Goal: Task Accomplishment & Management: Use online tool/utility

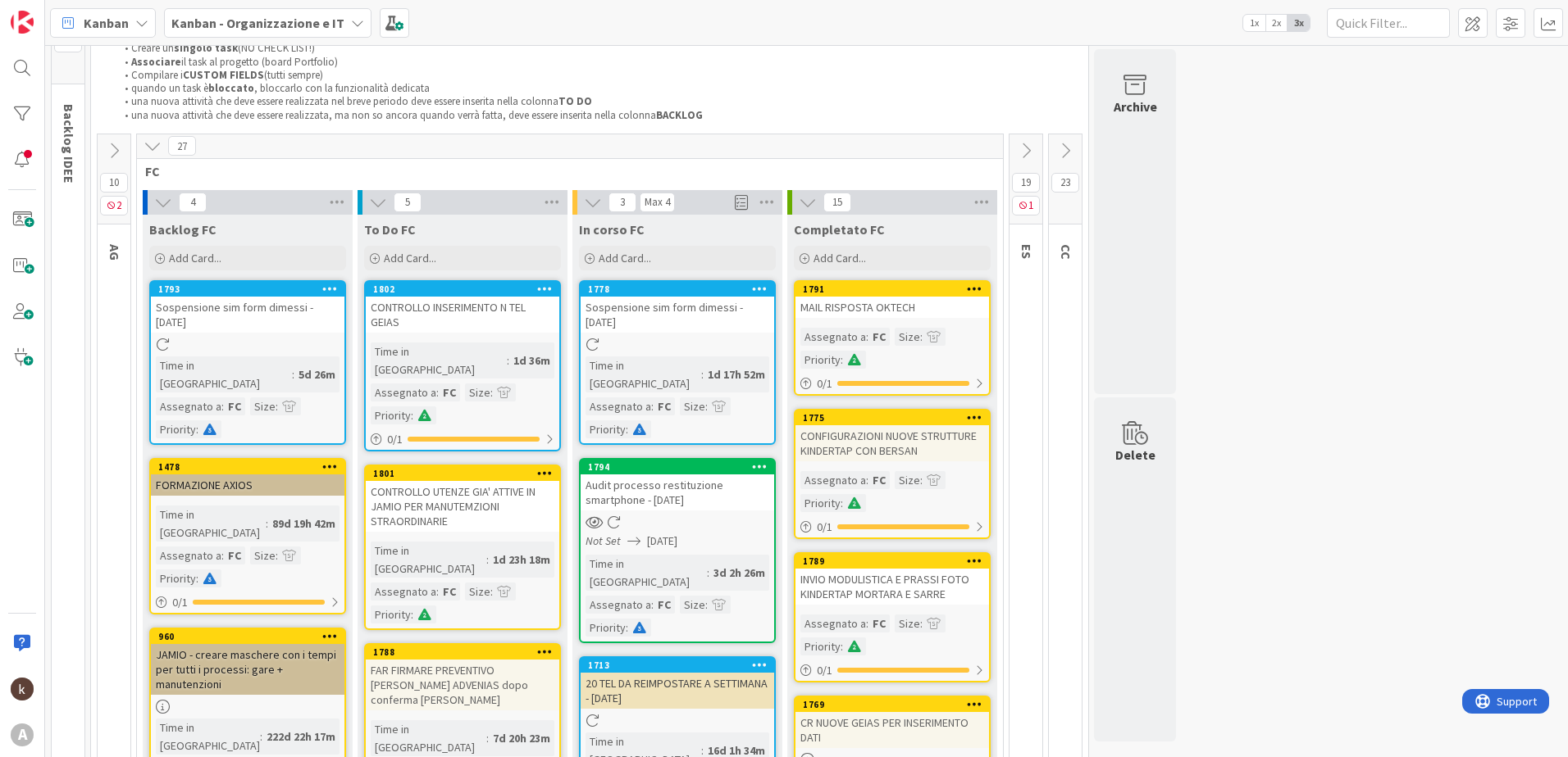
scroll to position [164, 0]
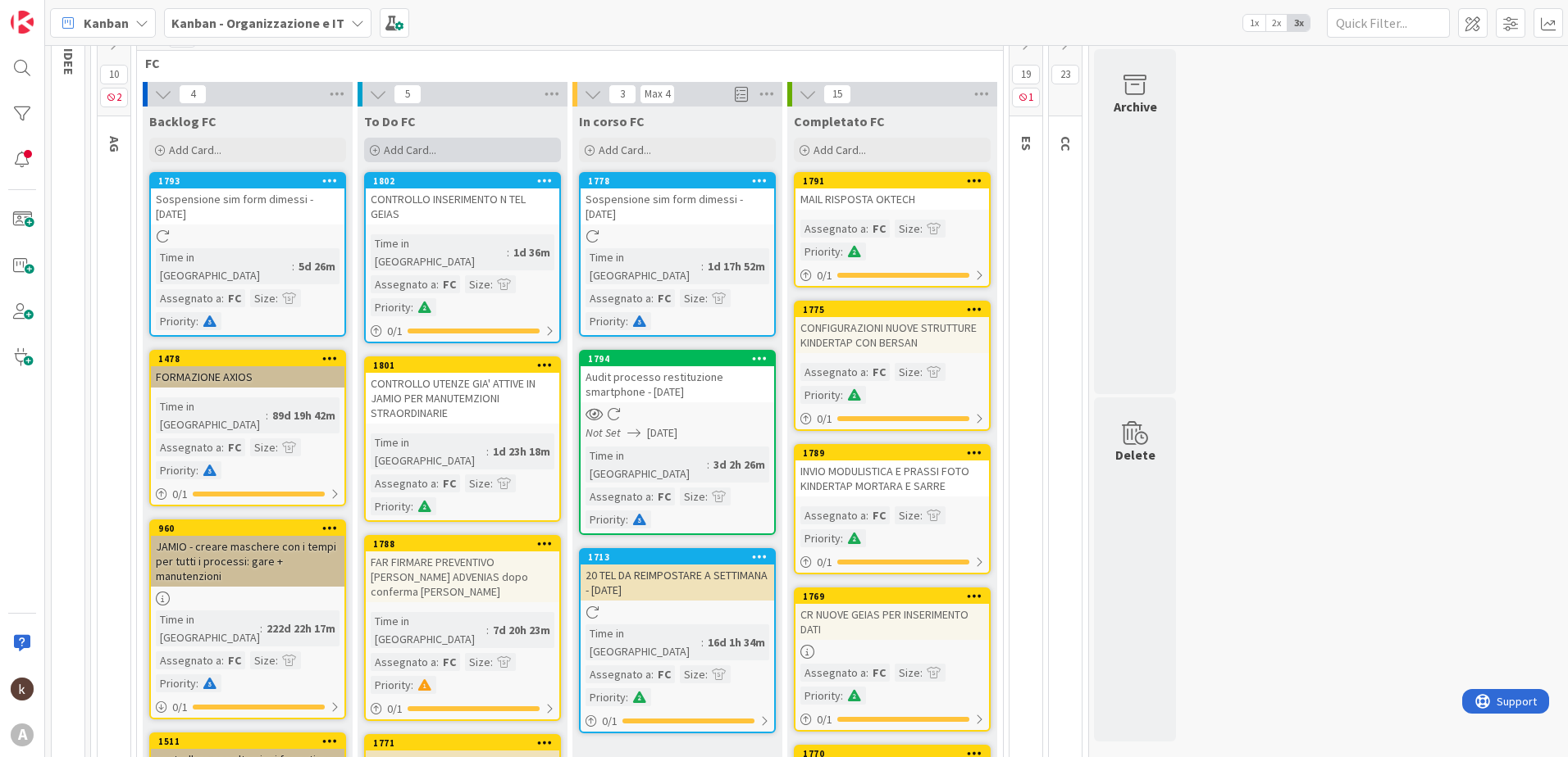
click at [413, 151] on span "Add Card..." at bounding box center [410, 149] width 52 height 15
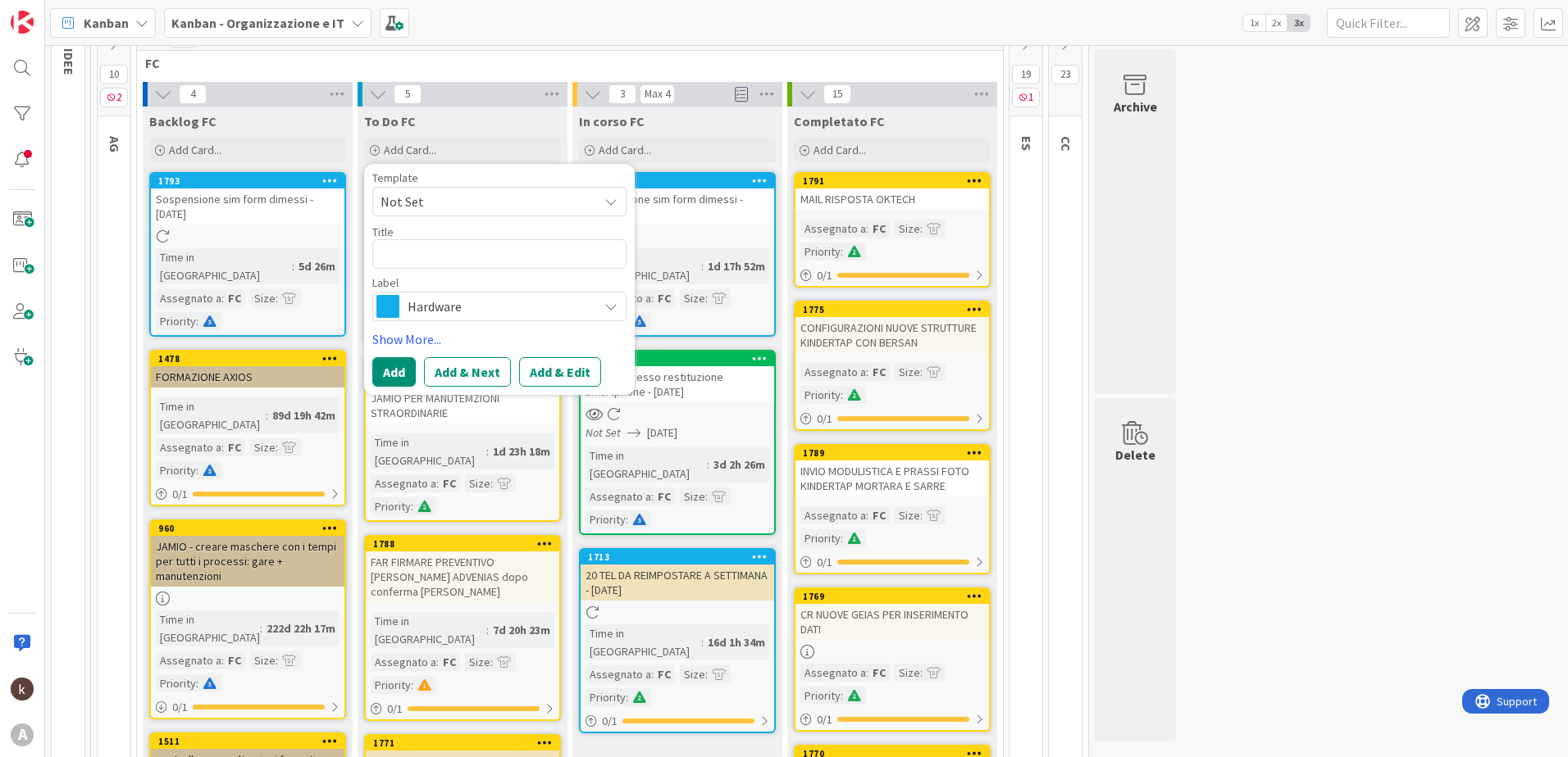
click at [421, 302] on span "Hardware" at bounding box center [498, 307] width 182 height 23
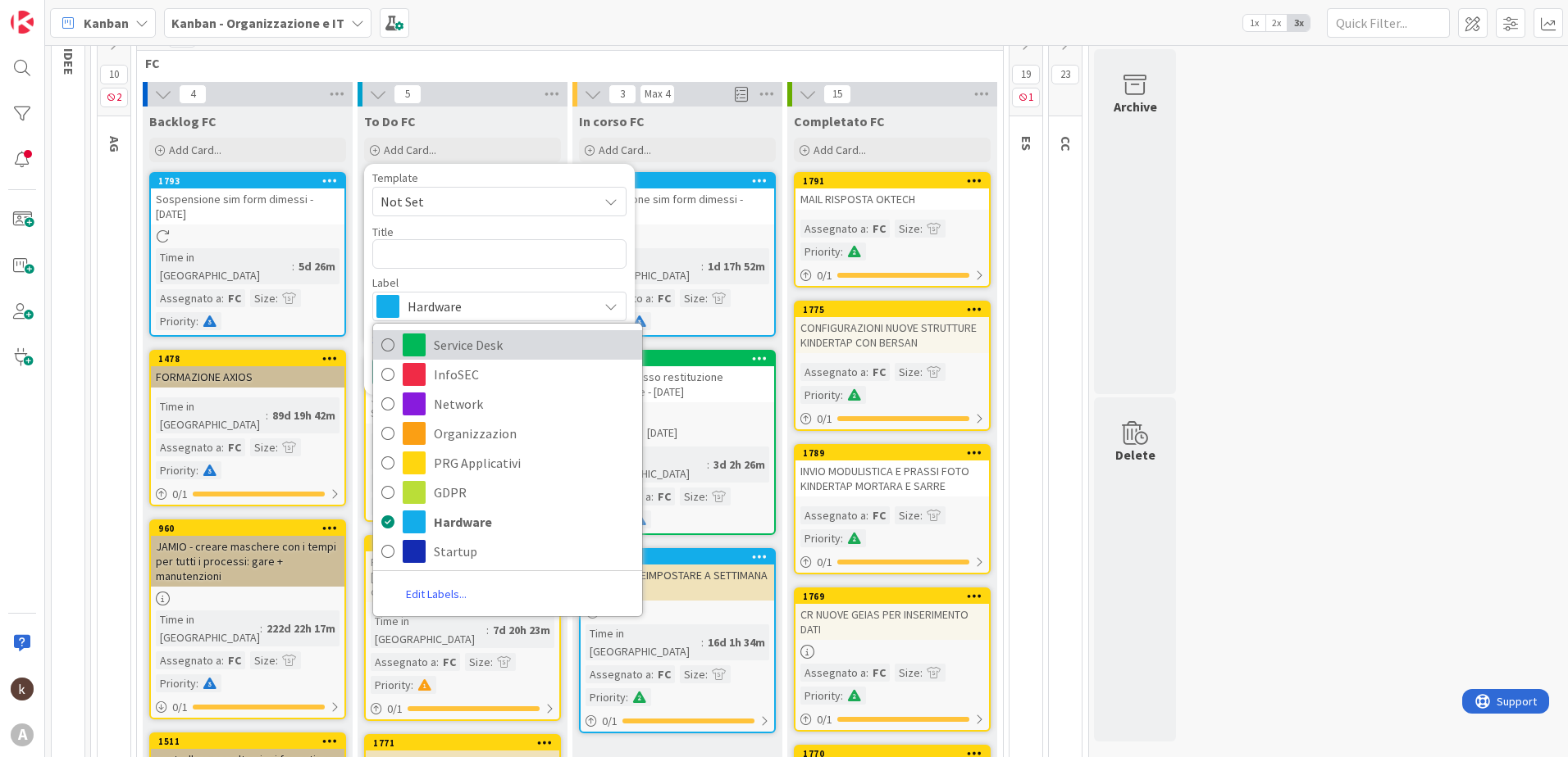
click at [453, 341] on span "Service Desk" at bounding box center [533, 345] width 200 height 24
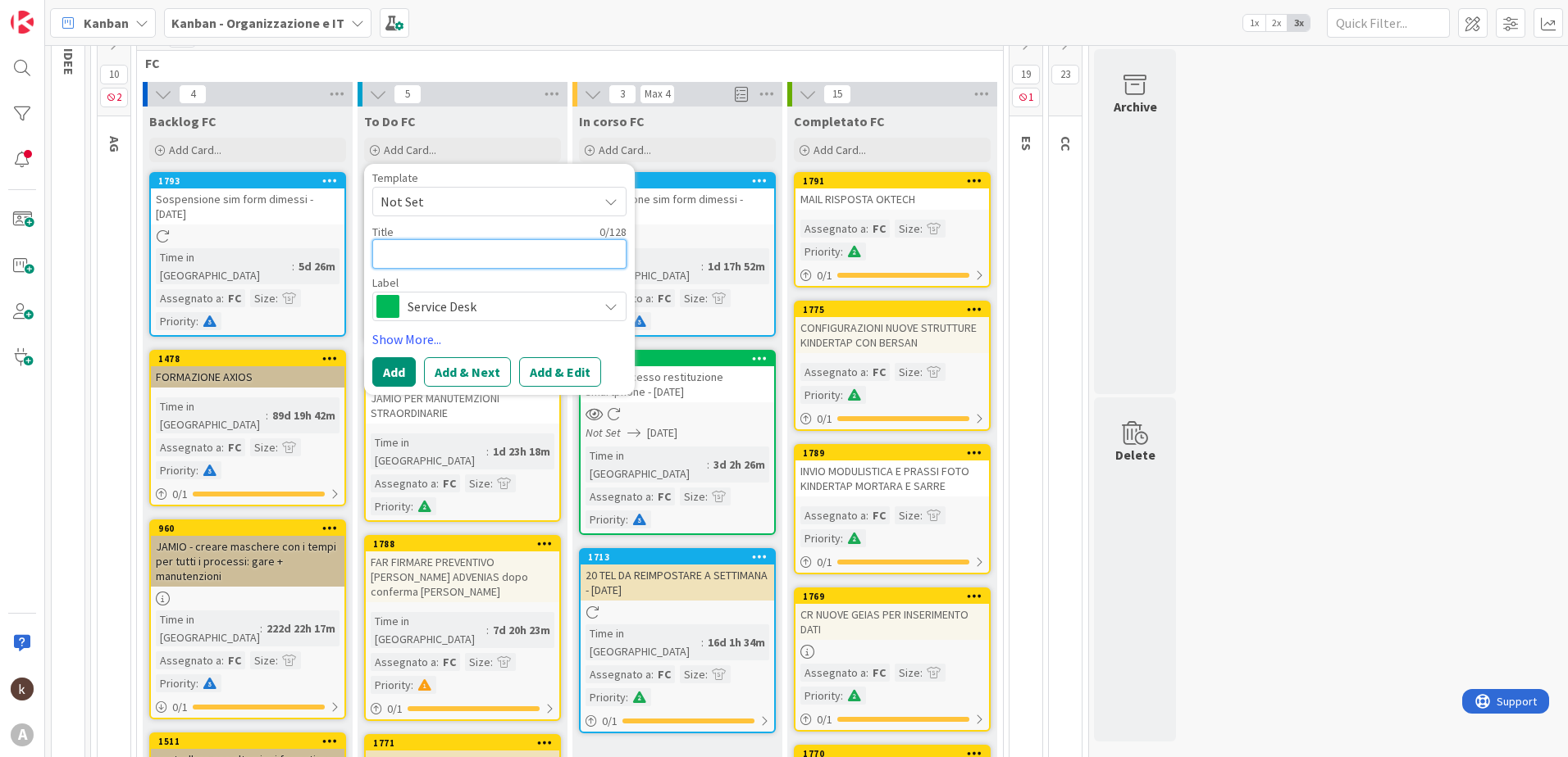
click at [416, 247] on textarea at bounding box center [499, 254] width 254 height 30
click at [482, 257] on textarea at bounding box center [499, 254] width 254 height 30
paste textarea "45778"
type textarea "x"
type textarea "45778-"
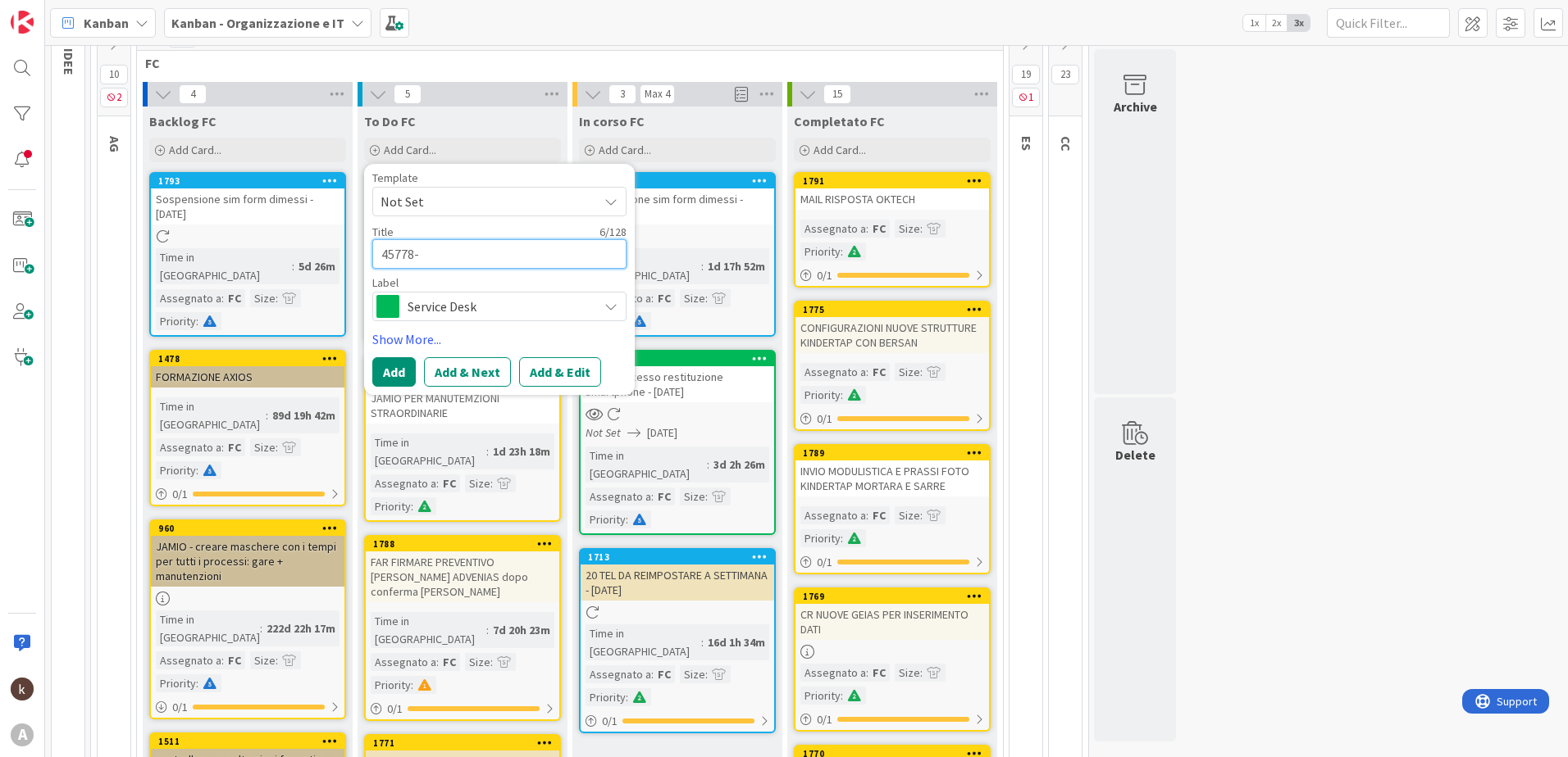
type textarea "x"
type textarea "45778-"
type textarea "x"
type textarea "45778- V"
type textarea "x"
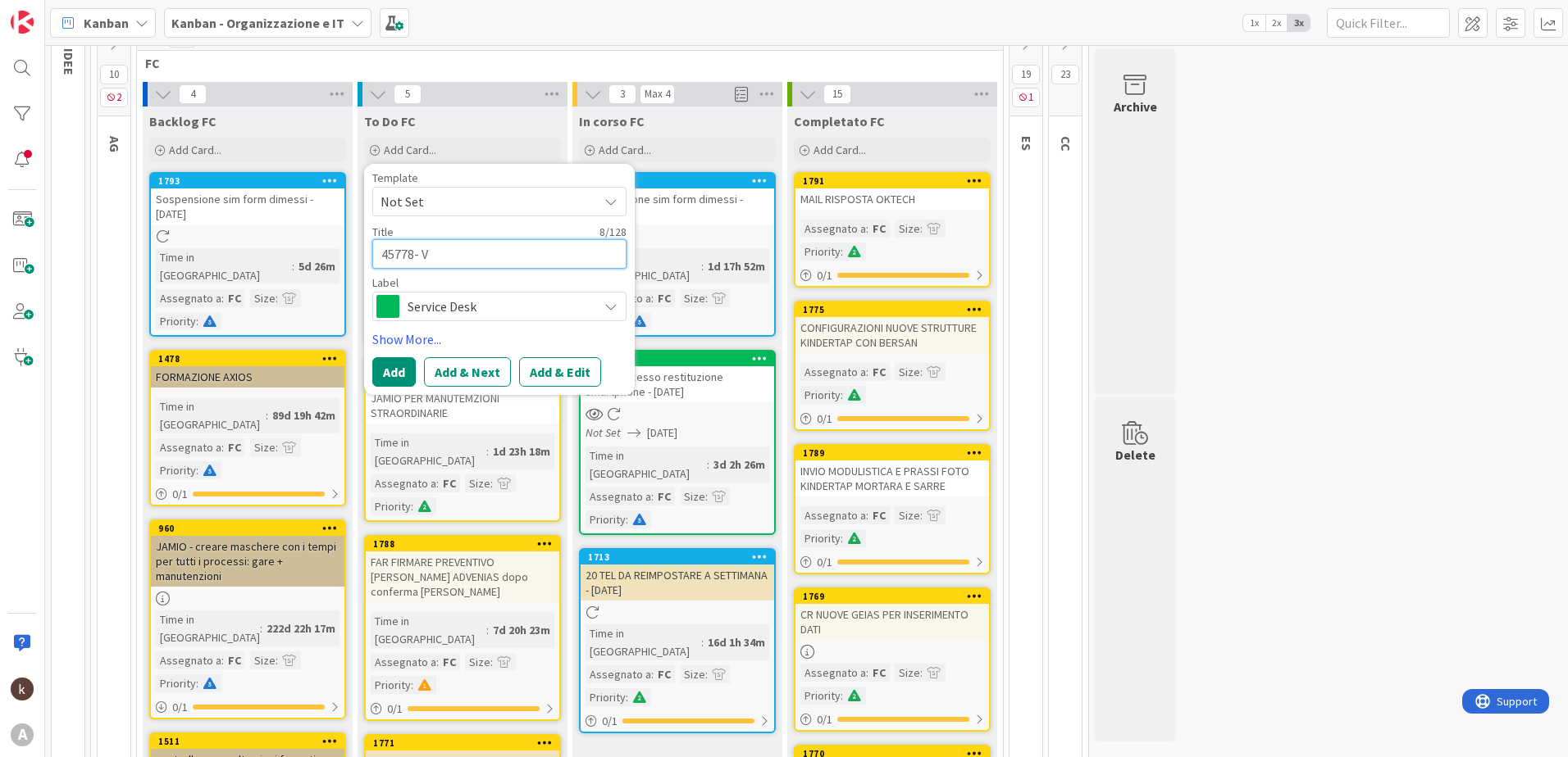
type textarea "45778- VE"
type textarea "x"
type textarea "45778- V"
type textarea "x"
type textarea "45778-"
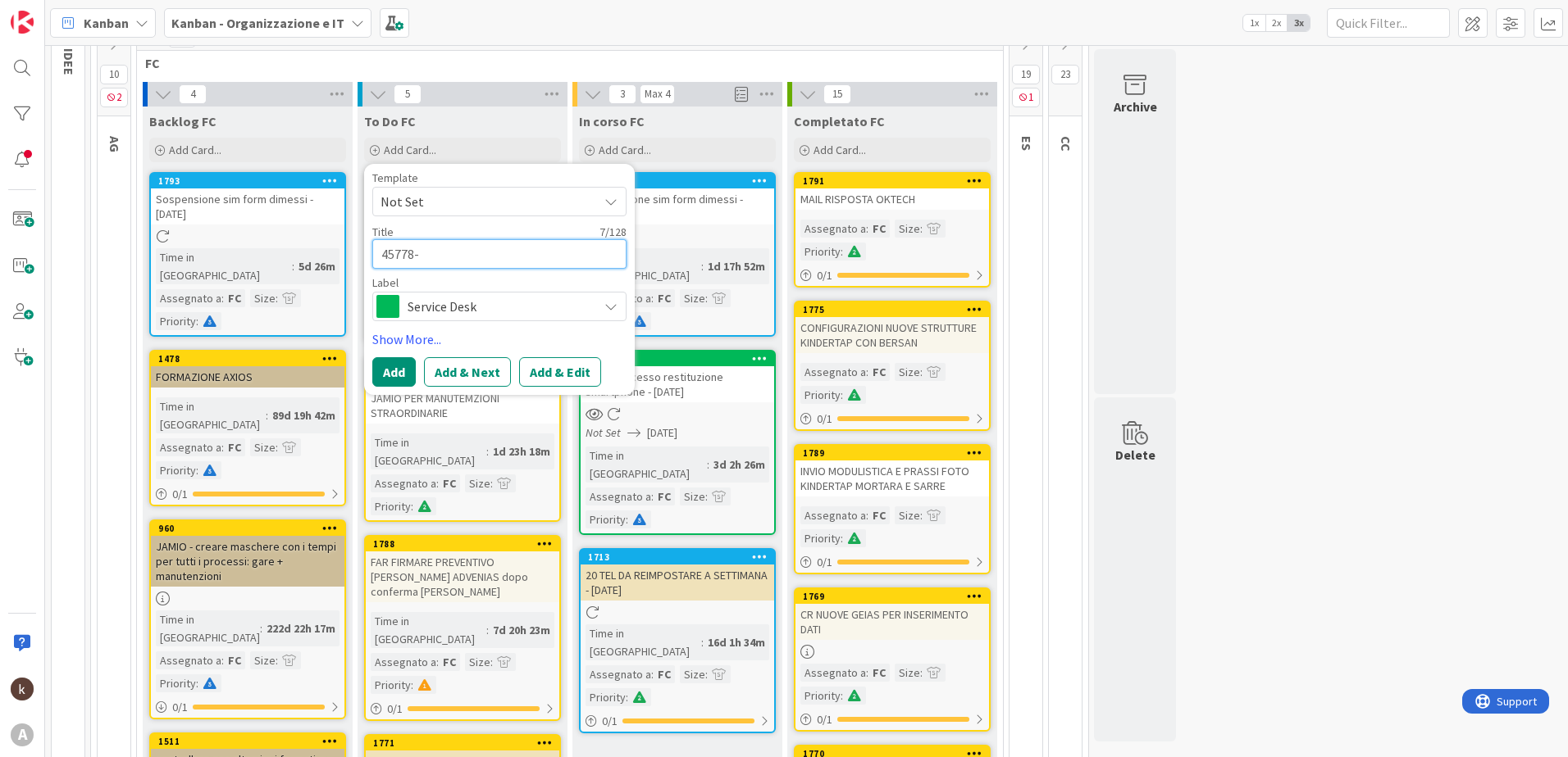
type textarea "x"
type textarea "45778- A"
type textarea "x"
type textarea "45778- AP"
type textarea "x"
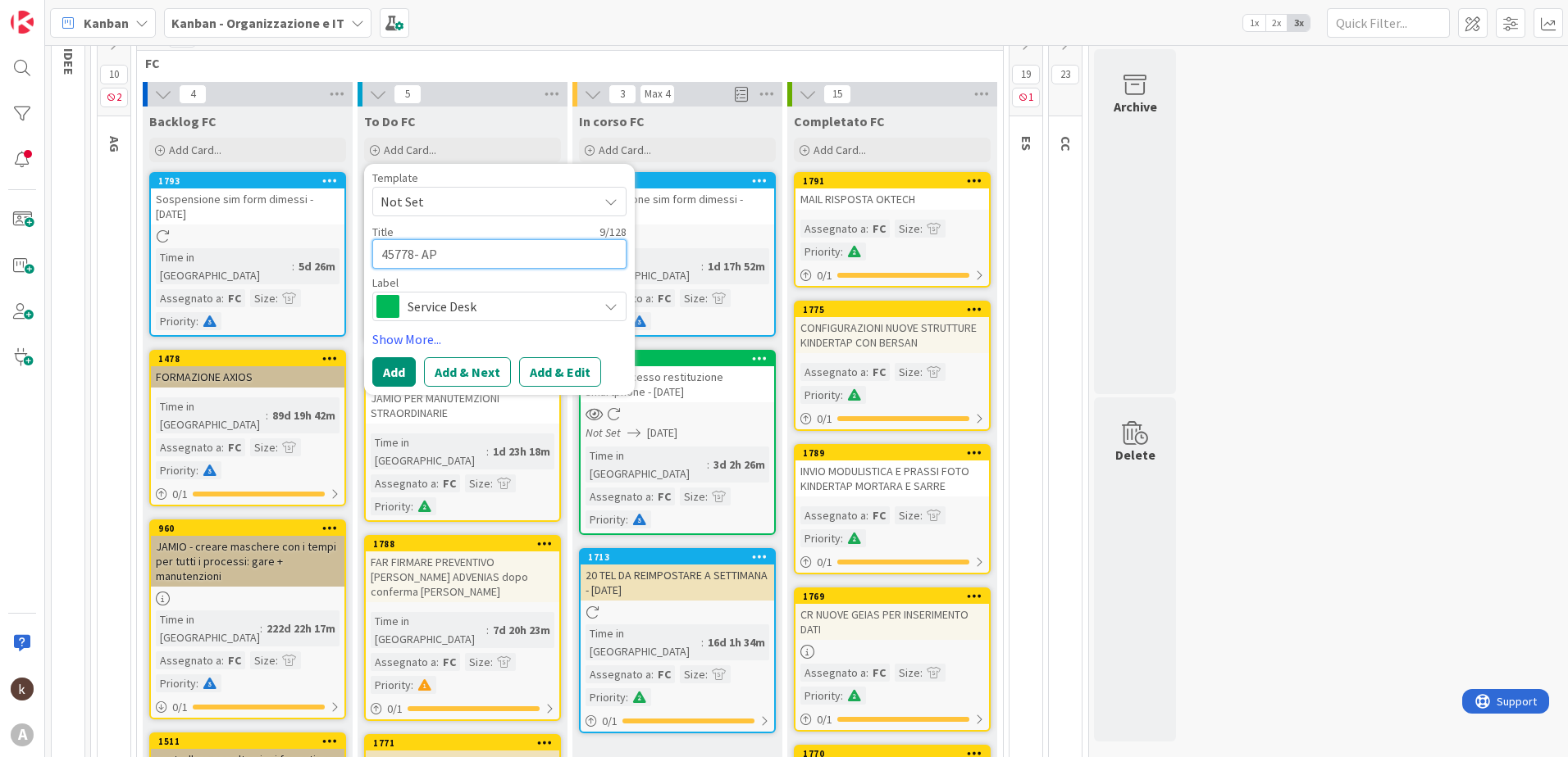
type textarea "45778- APR"
type textarea "x"
type textarea "45778- APRI"
type textarea "x"
type textarea "45778- APRIR"
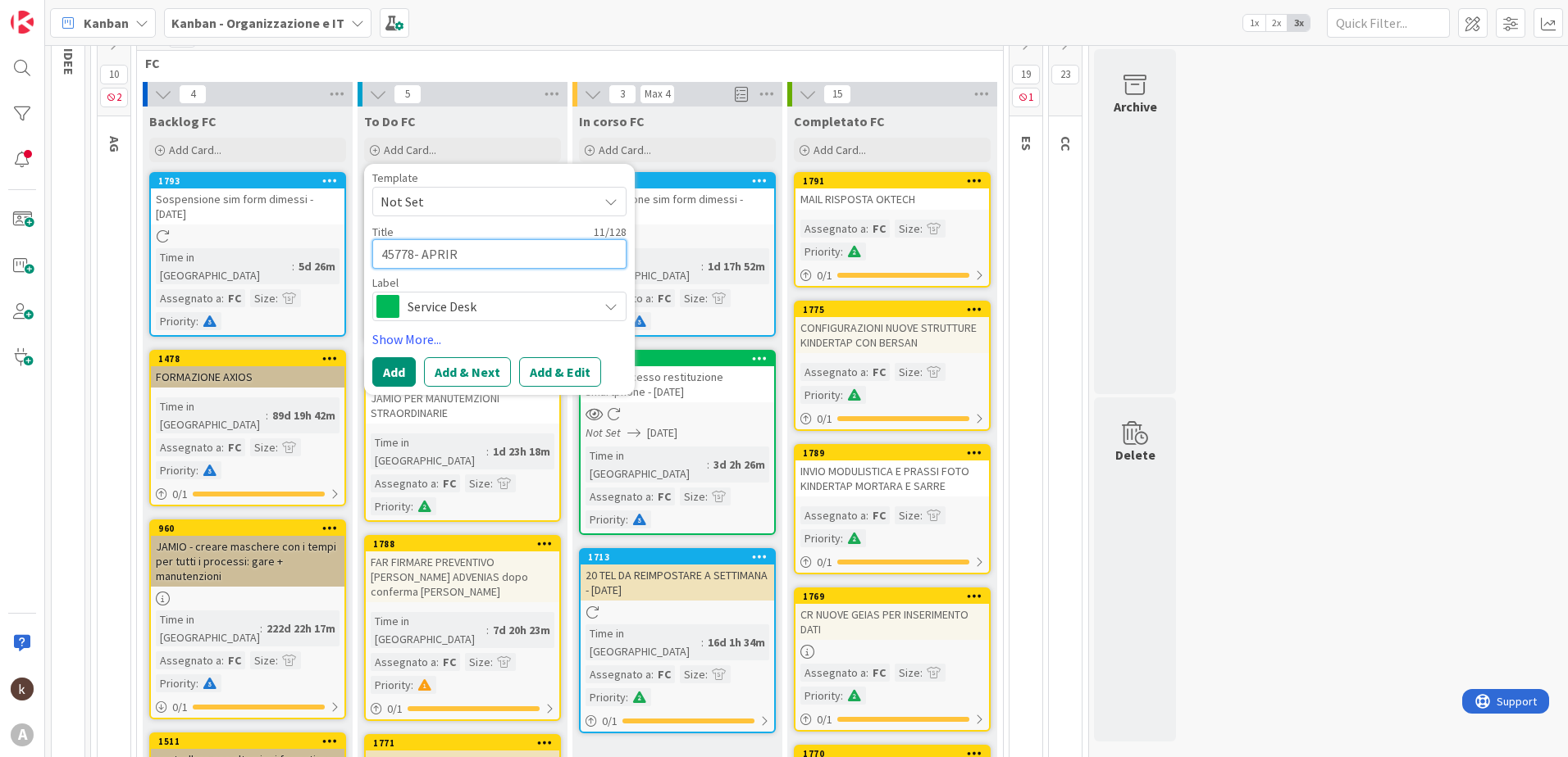
type textarea "x"
type textarea "45778- APRIRE"
type textarea "x"
type textarea "45778- APRIRE"
type textarea "x"
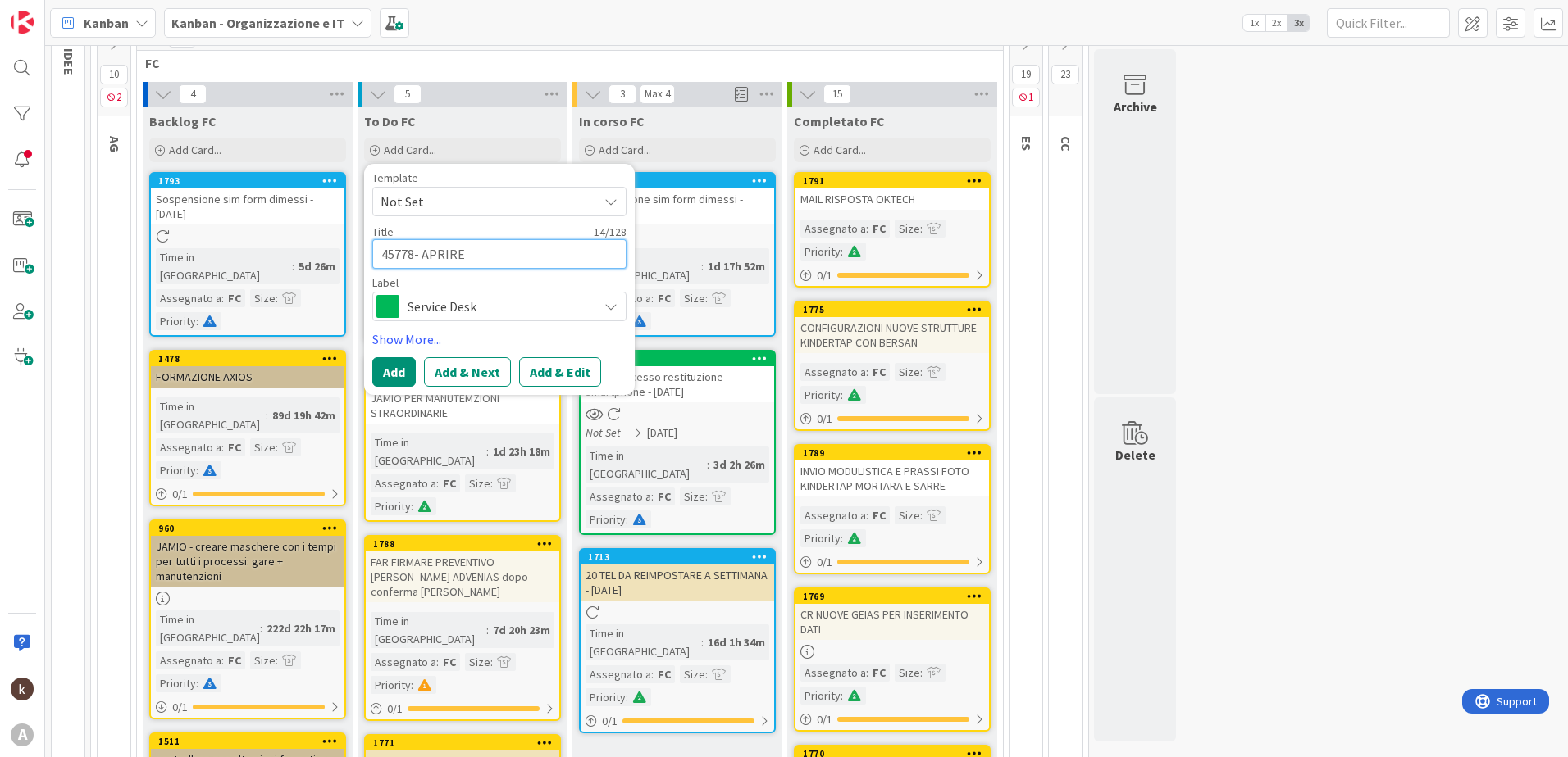
type textarea "45778- APRIRE T"
type textarea "x"
type textarea "45778- APRIRE TK"
type textarea "x"
type textarea "45778- APRIRE TK"
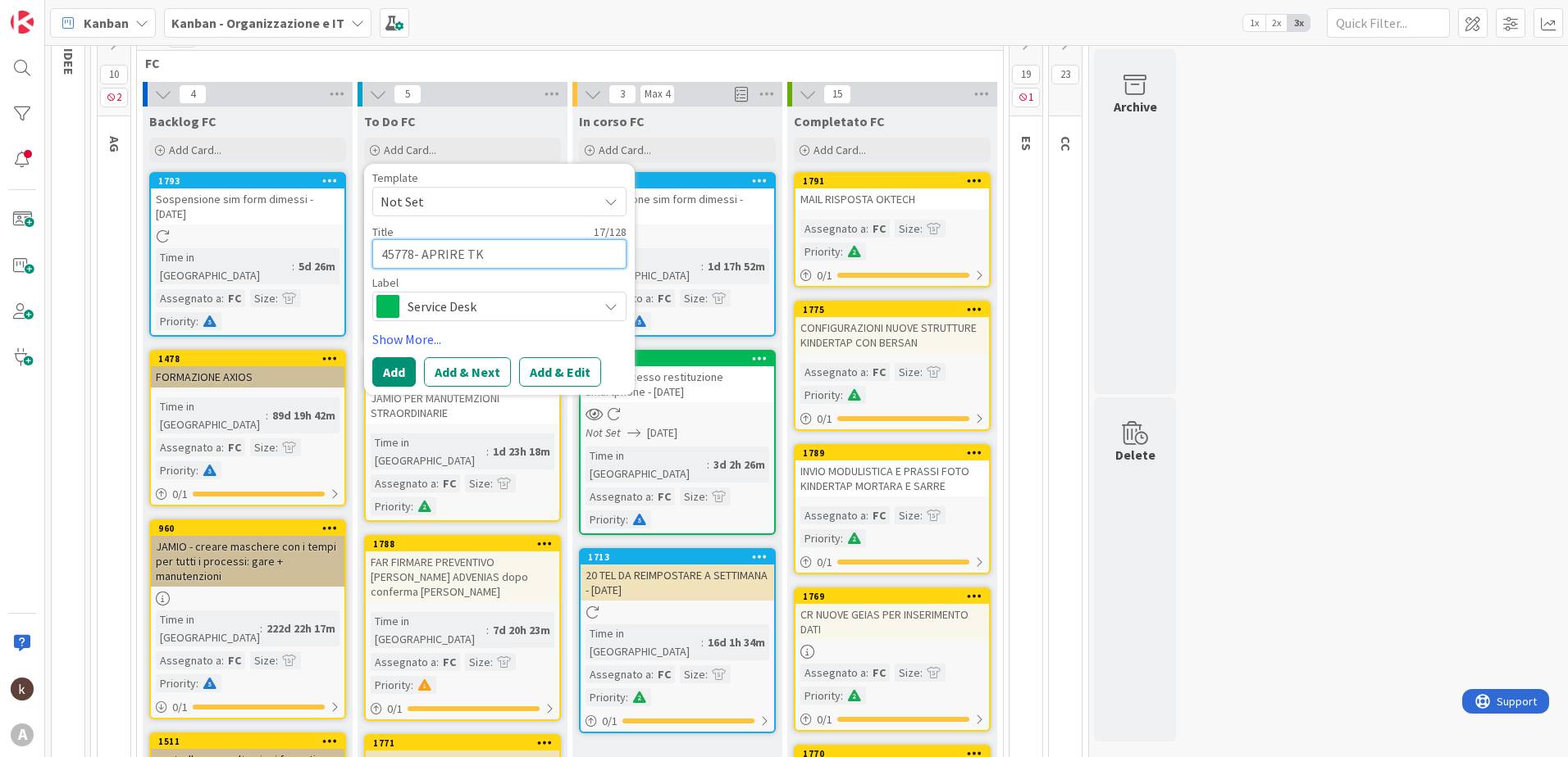
type textarea "x"
type textarea "45778- APRIRE TK A"
type textarea "x"
type textarea "45778- APRIRE TK A"
type textarea "x"
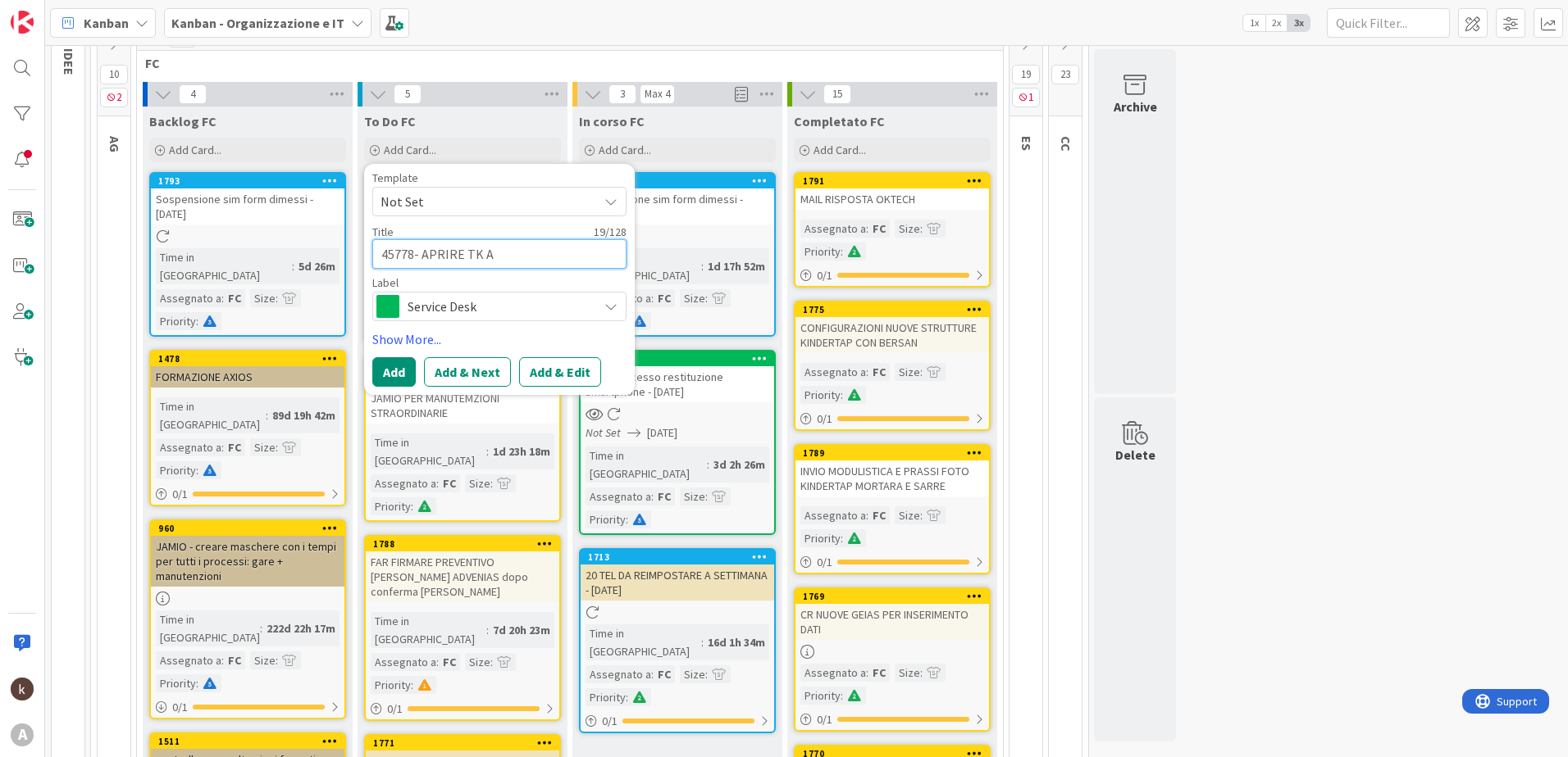
type textarea "45778- APRIRE TK A Z"
type textarea "x"
type textarea "45778- APRIRE TK A ZU"
type textarea "x"
type textarea "45778- APRIRE TK A ZUC"
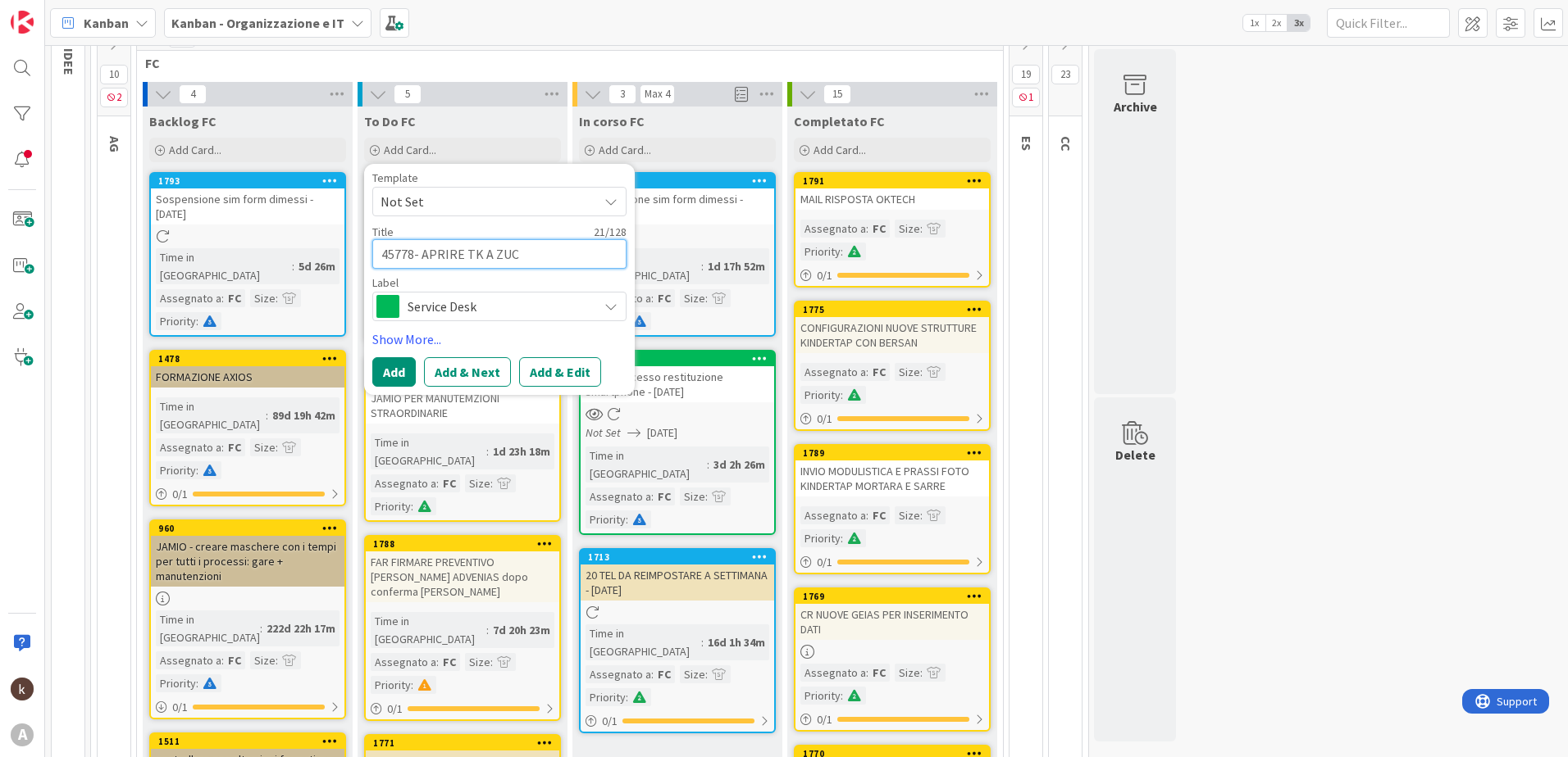
type textarea "x"
type textarea "45778- APRIRE TK A ZUCC"
type textarea "x"
type textarea "45778- APRIRE TK A ZUCCH"
type textarea "x"
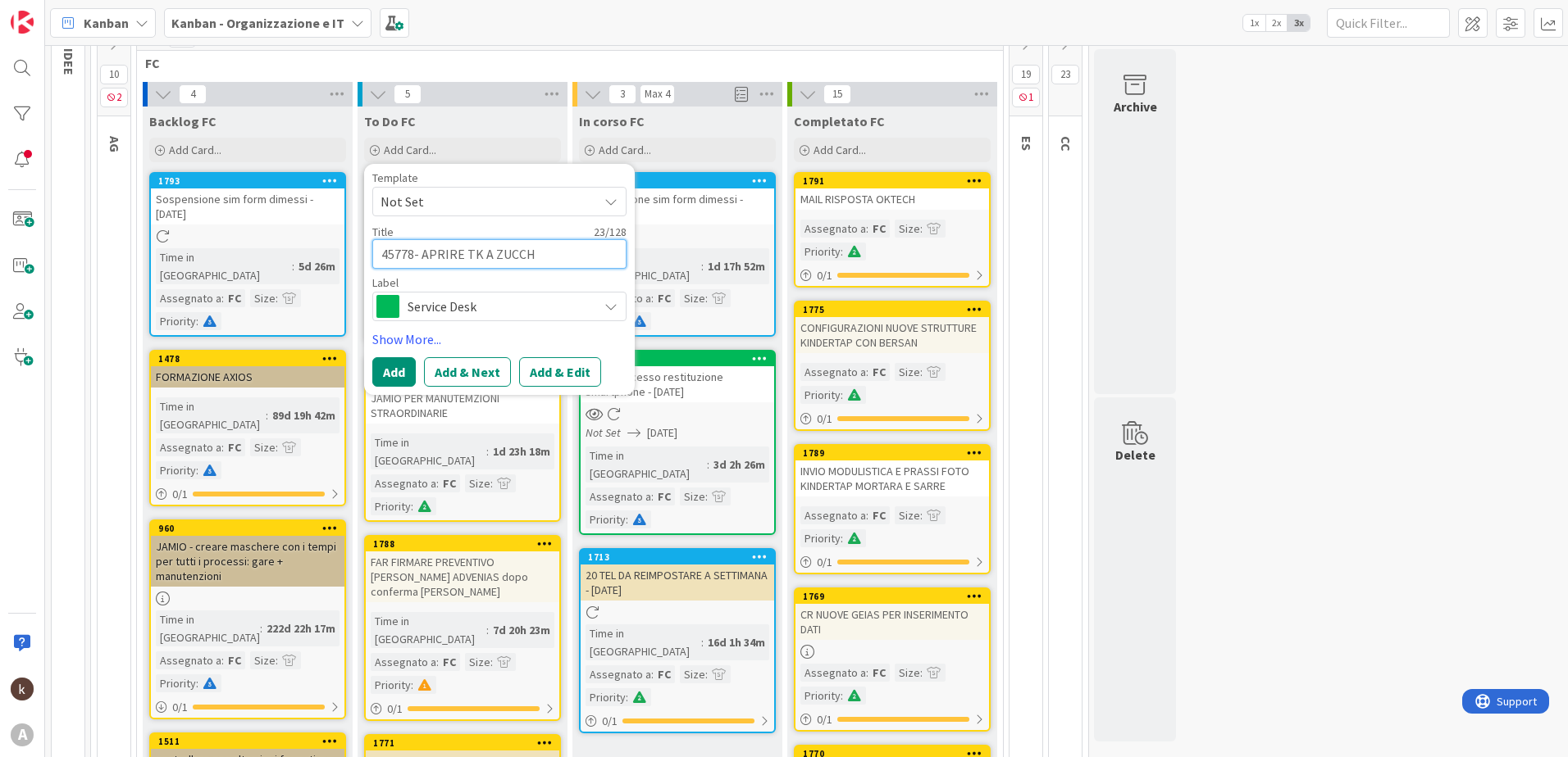
type textarea "45778- APRIRE TK A ZUCCHE"
type textarea "x"
type textarea "45778- APRIRE TK A ZUCCHET"
type textarea "x"
type textarea "45778- APRIRE TK A ZUCCHETT"
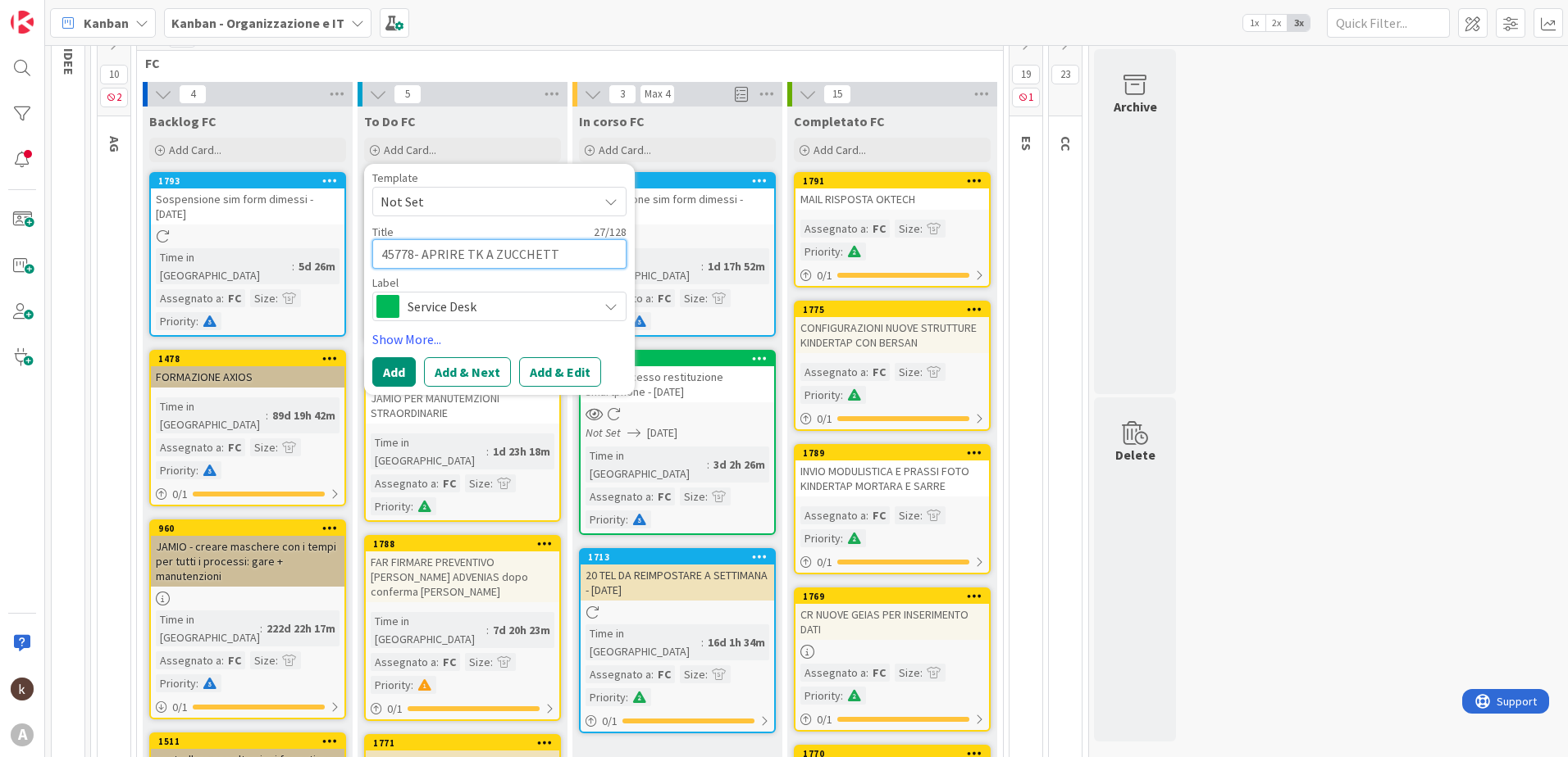
type textarea "x"
type textarea "45778- APRIRE TK A ZUCCHETTI"
type textarea "x"
type textarea "45778- APRIRE TK A ZUCCHETTI"
type textarea "x"
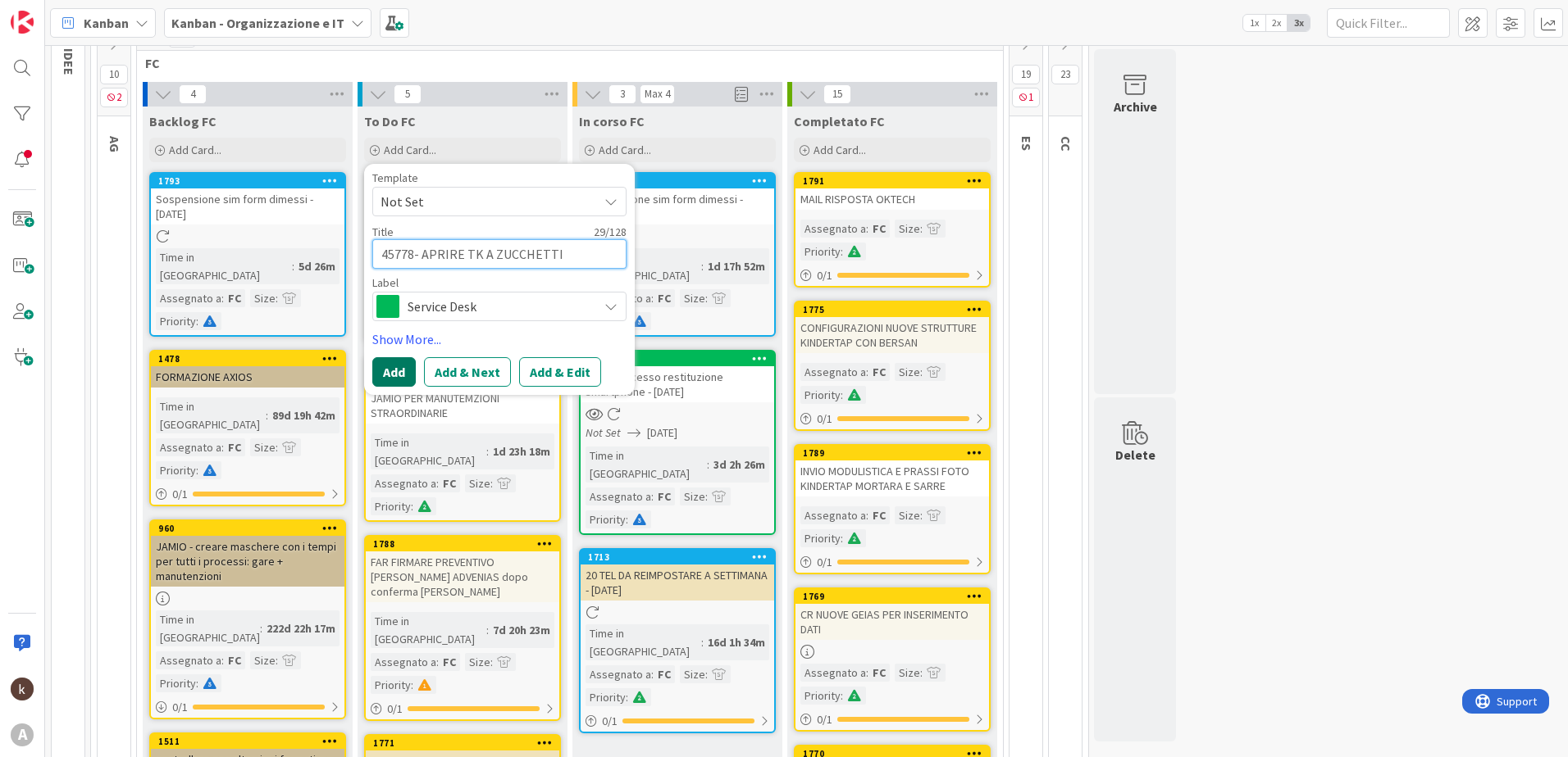
type textarea "45778- APRIRE TK A ZUCCHETTI v"
type textarea "x"
type textarea "45778- APRIRE TK A ZUCCHETTI ve"
type textarea "x"
type textarea "45778- APRIRE TK A ZUCCHETTI ved"
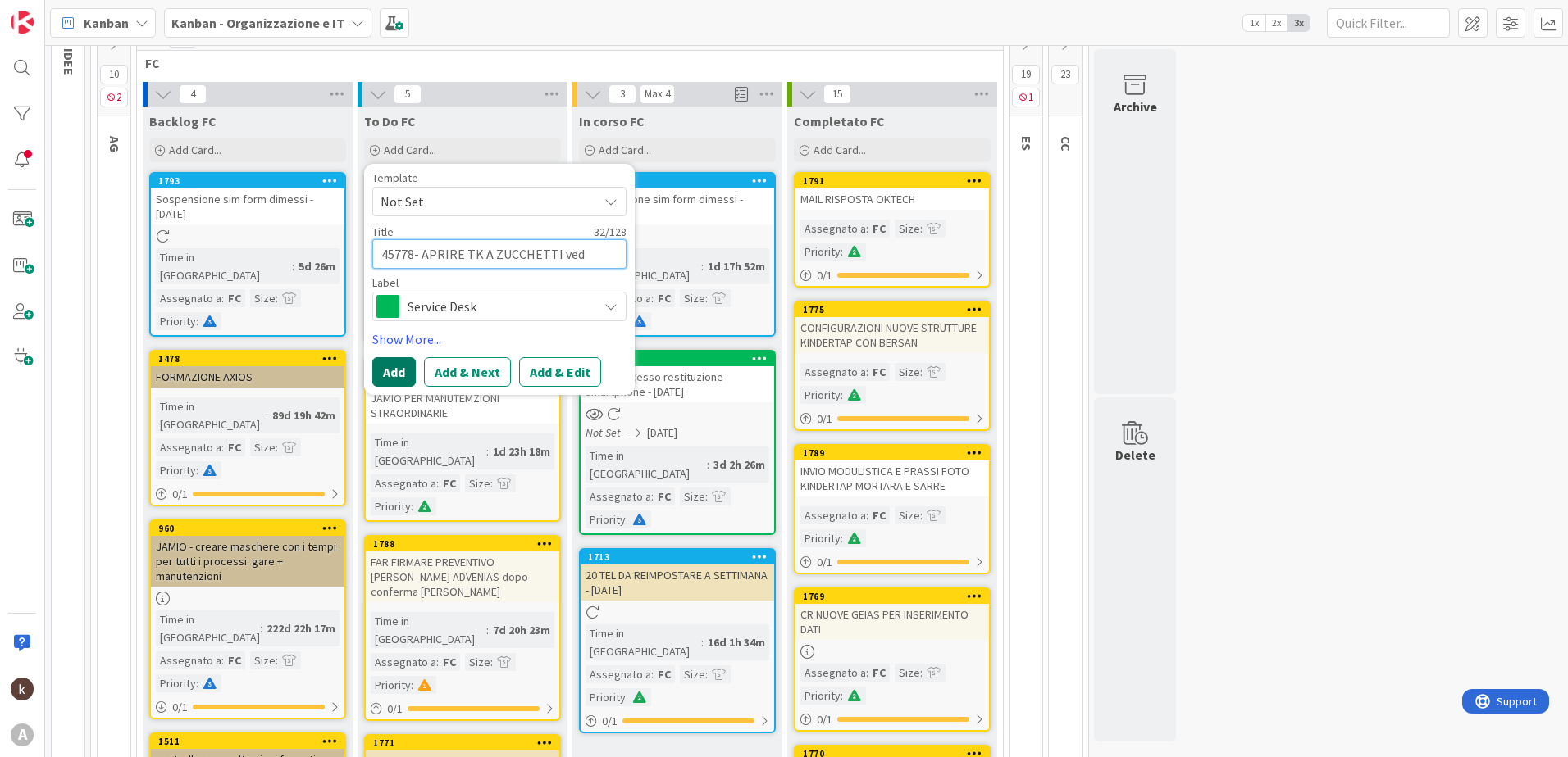
type textarea "x"
type textarea "45778- APRIRE TK A ZUCCHETTI vedi"
type textarea "x"
type textarea "45778- APRIRE TK A ZUCCHETTI vedi"
type textarea "x"
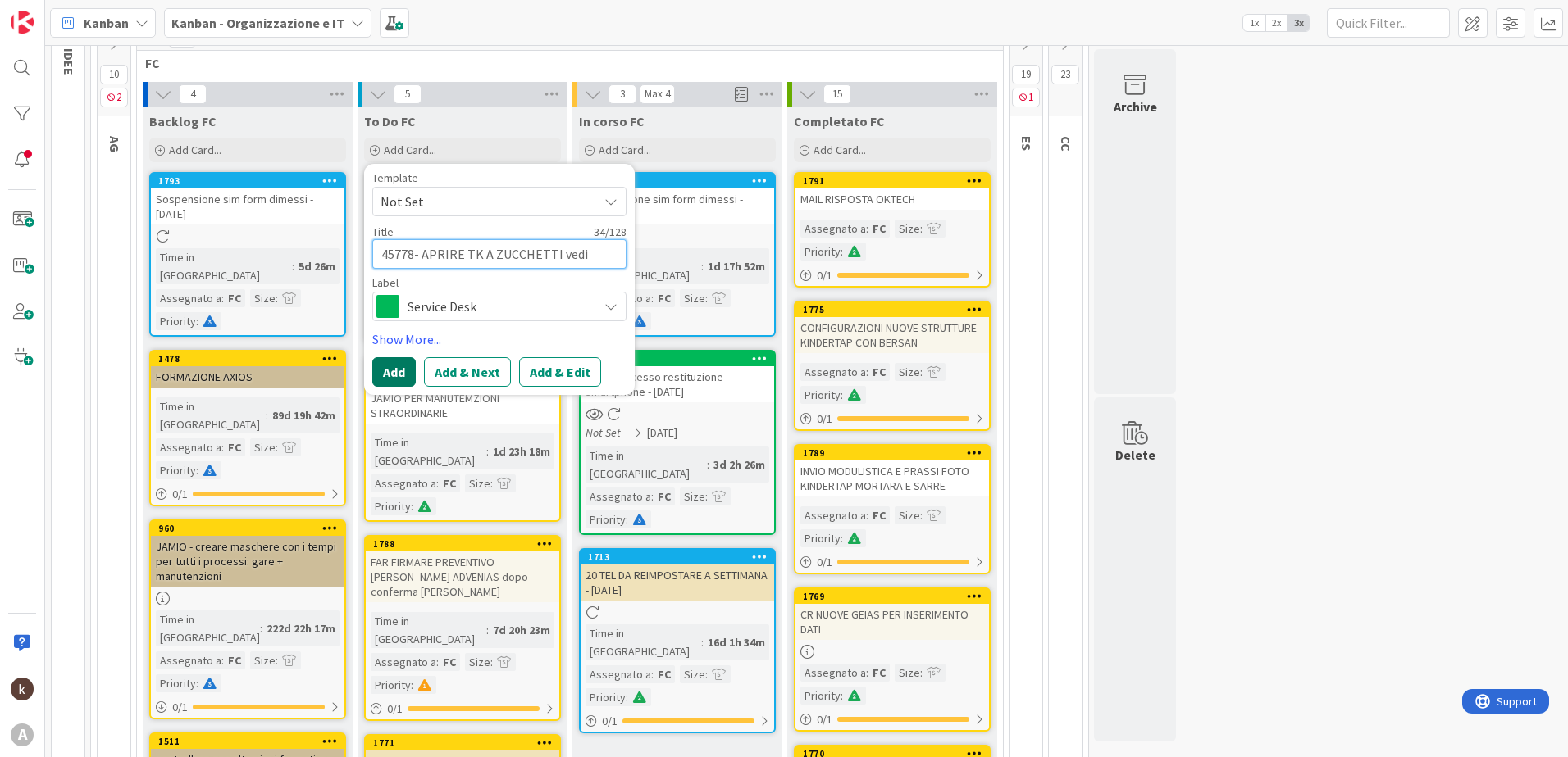
type textarea "45778- APRIRE TK A ZUCCHETTI vedi r"
type textarea "x"
type textarea "45778- APRIRE TK A ZUCCHETTI vedi ri"
type textarea "x"
type textarea "45778- APRIRE TK A ZUCCHETTI vedi ris"
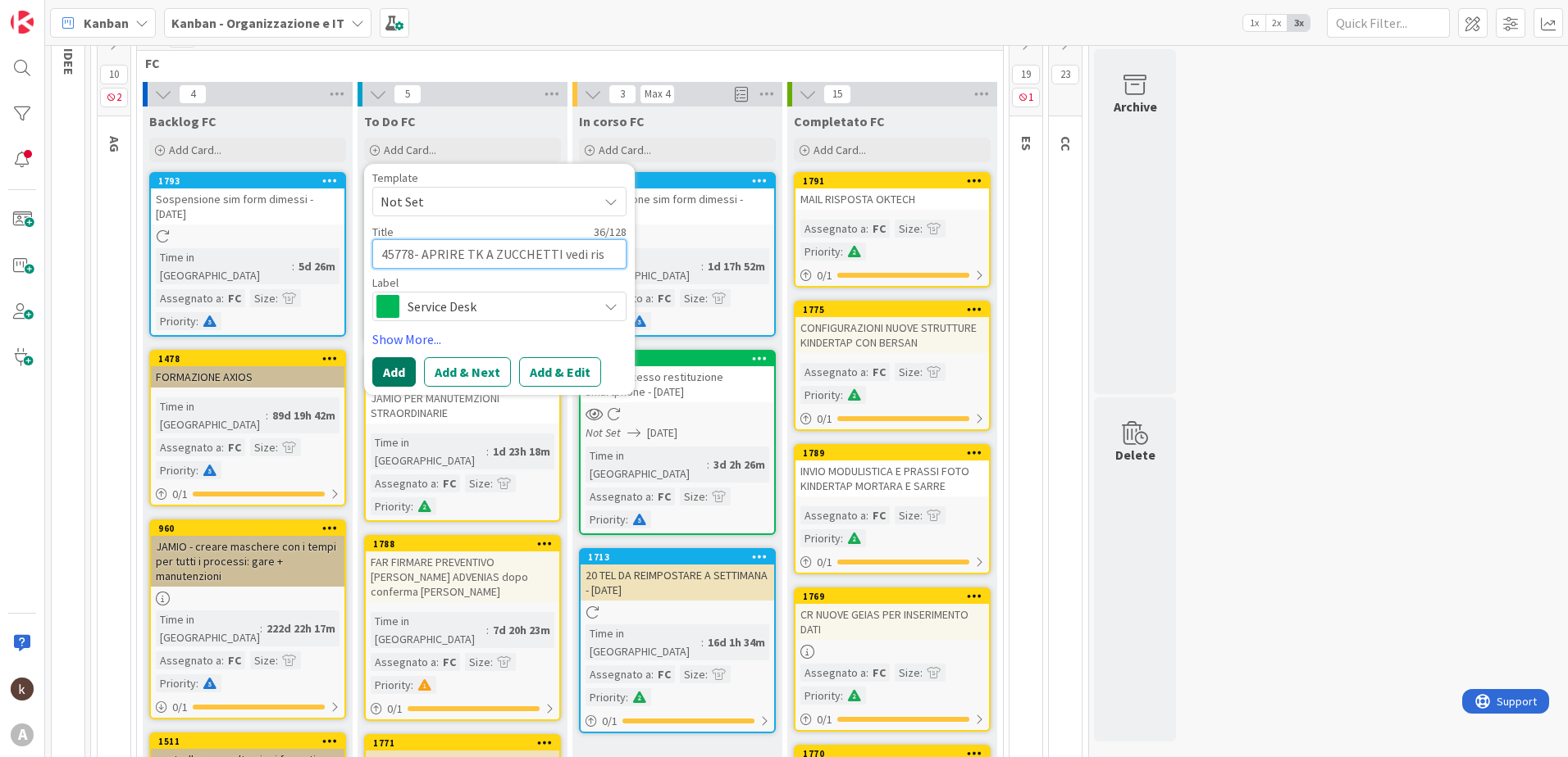
type textarea "x"
type textarea "45778- APRIRE TK A ZUCCHETTI vedi risp"
type textarea "x"
type textarea "45778- APRIRE TK A ZUCCHETTI vedi rispo"
type textarea "x"
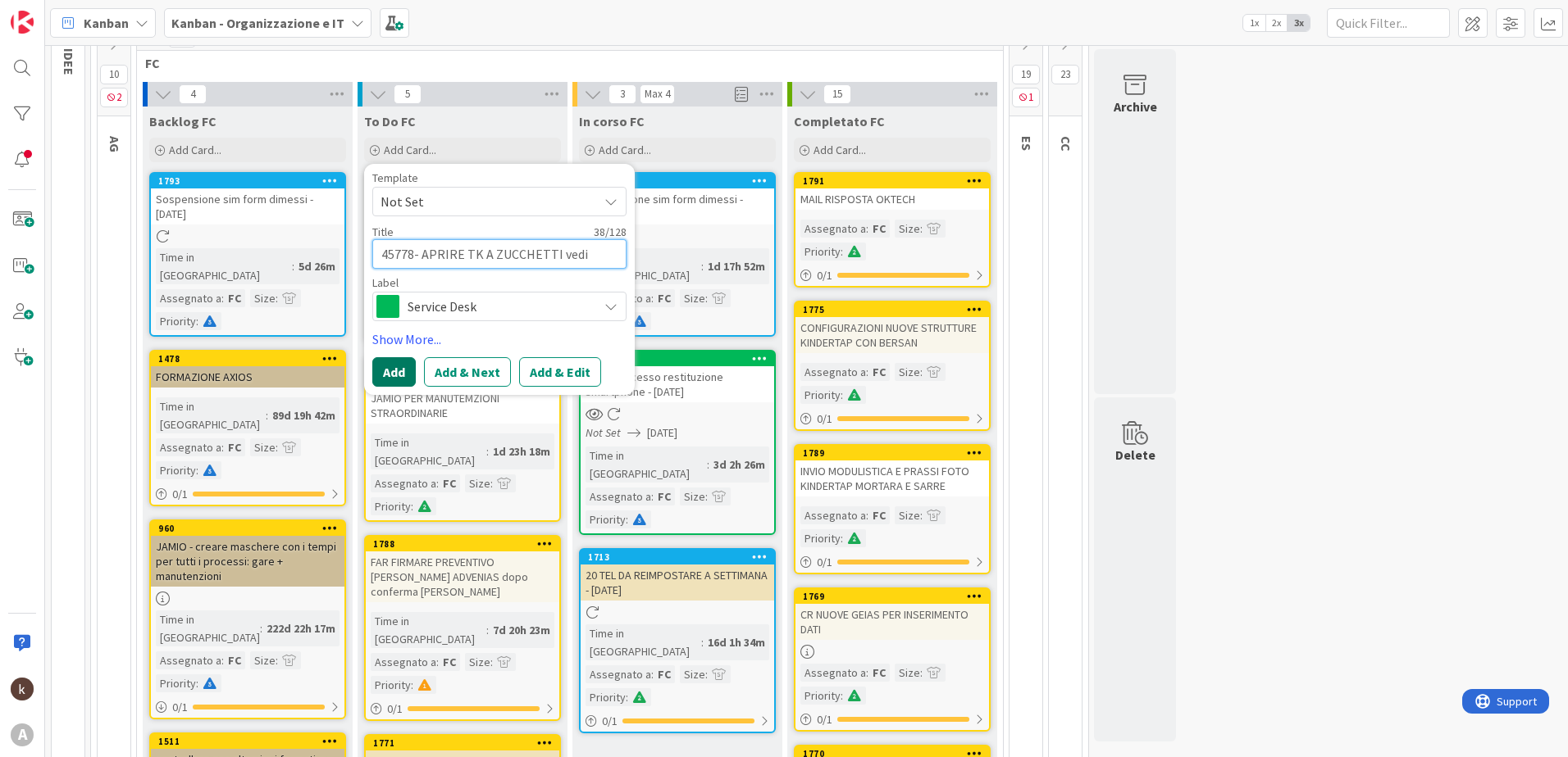
type textarea "45778- APRIRE TK A ZUCCHETTI vedi rispos"
type textarea "x"
type textarea "45778- APRIRE TK A ZUCCHETTI vedi rispost"
type textarea "x"
type textarea "45778- APRIRE TK A ZUCCHETTI vedi risposta"
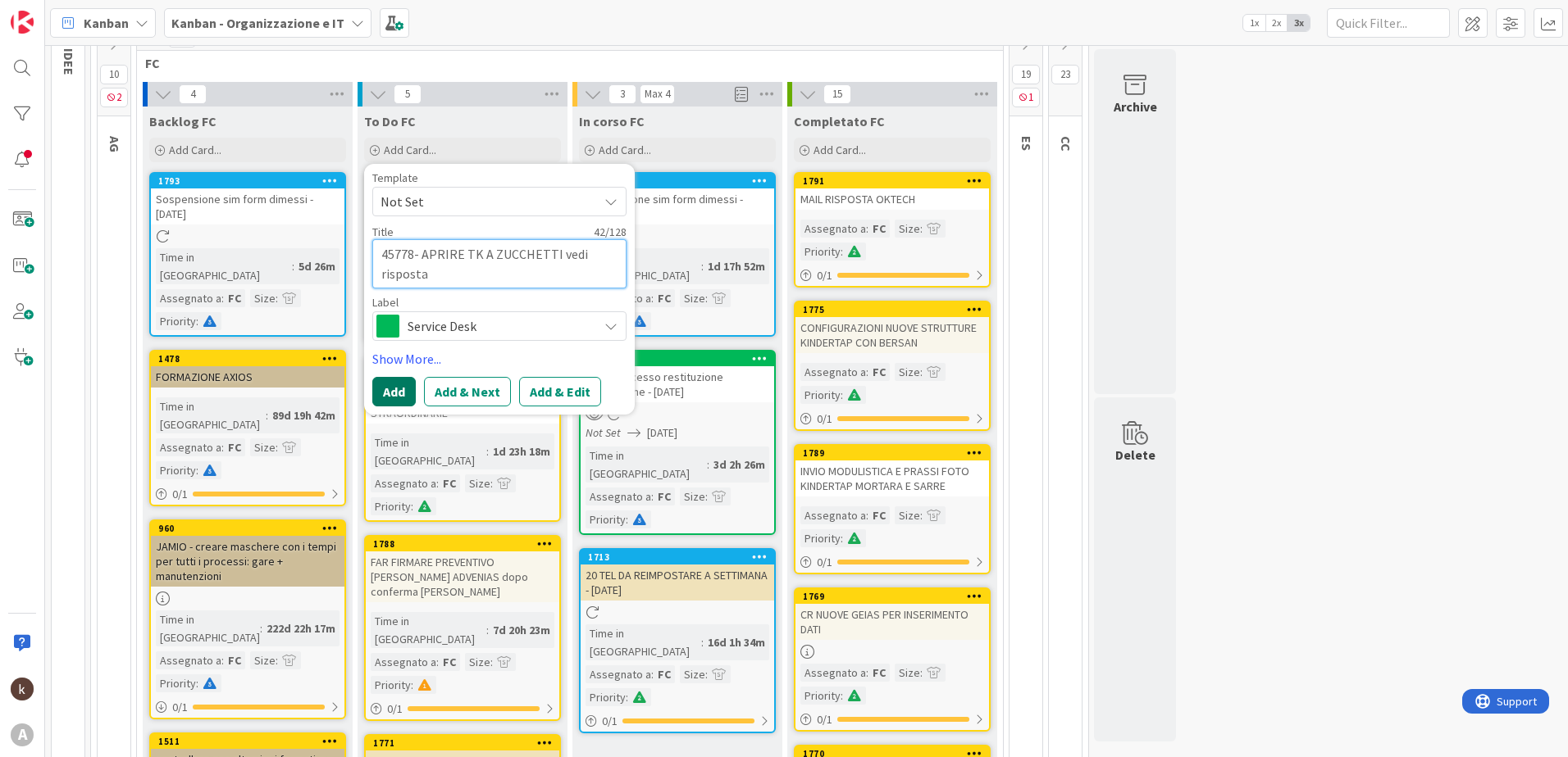
type textarea "x"
type textarea "45778- APRIRE TK A ZUCCHETTI vedi risposta"
type textarea "x"
type textarea "45778- APRIRE TK A ZUCCHETTI vedi risposta P"
type textarea "x"
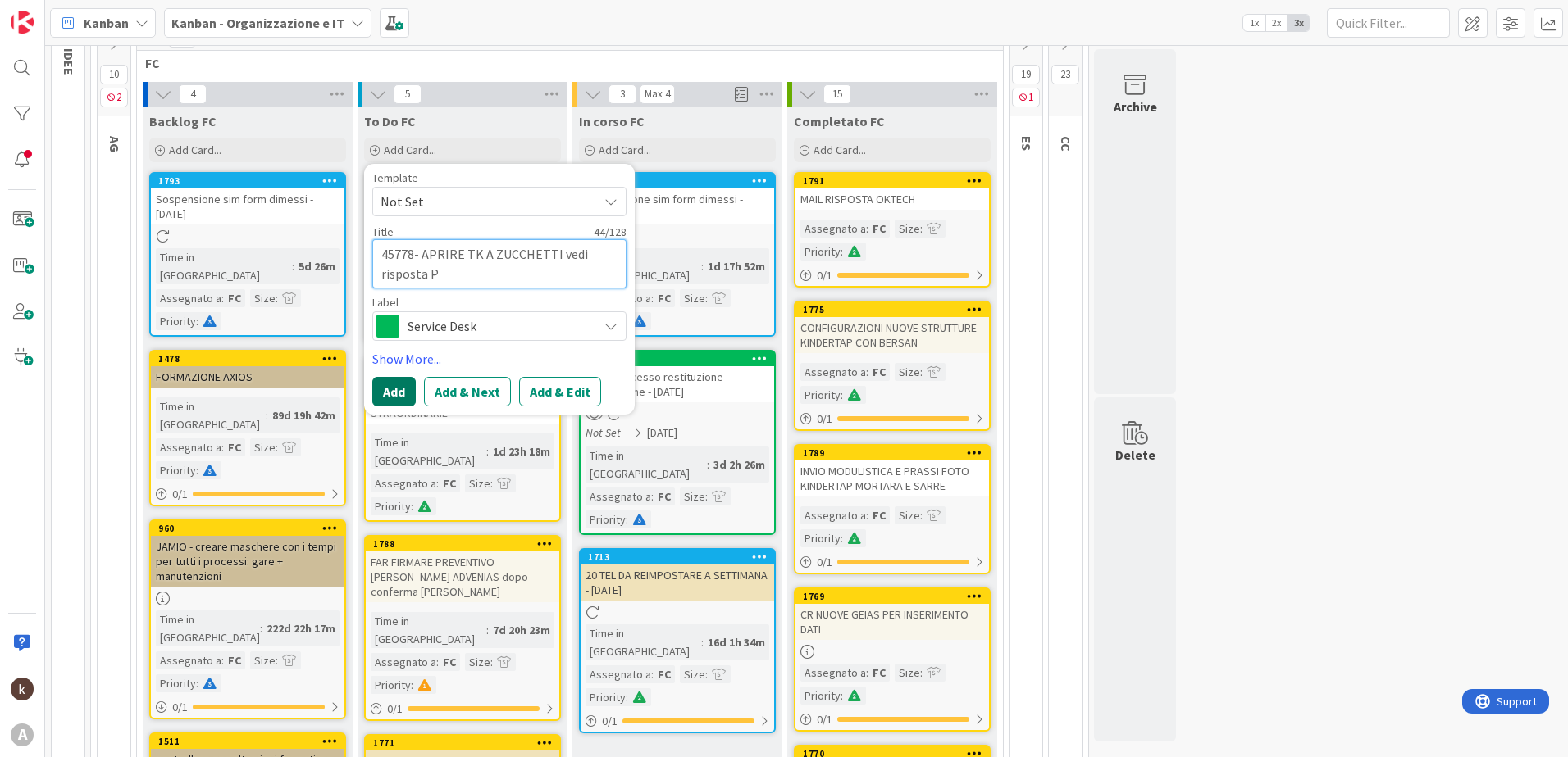
type textarea "45778- APRIRE TK A ZUCCHETTI vedi risposta Pi"
type textarea "x"
type textarea "45778- APRIRE TK A ZUCCHETTI vedi risposta Pic"
type textarea "x"
type textarea "45778- APRIRE TK A ZUCCHETTI vedi risposta Picc"
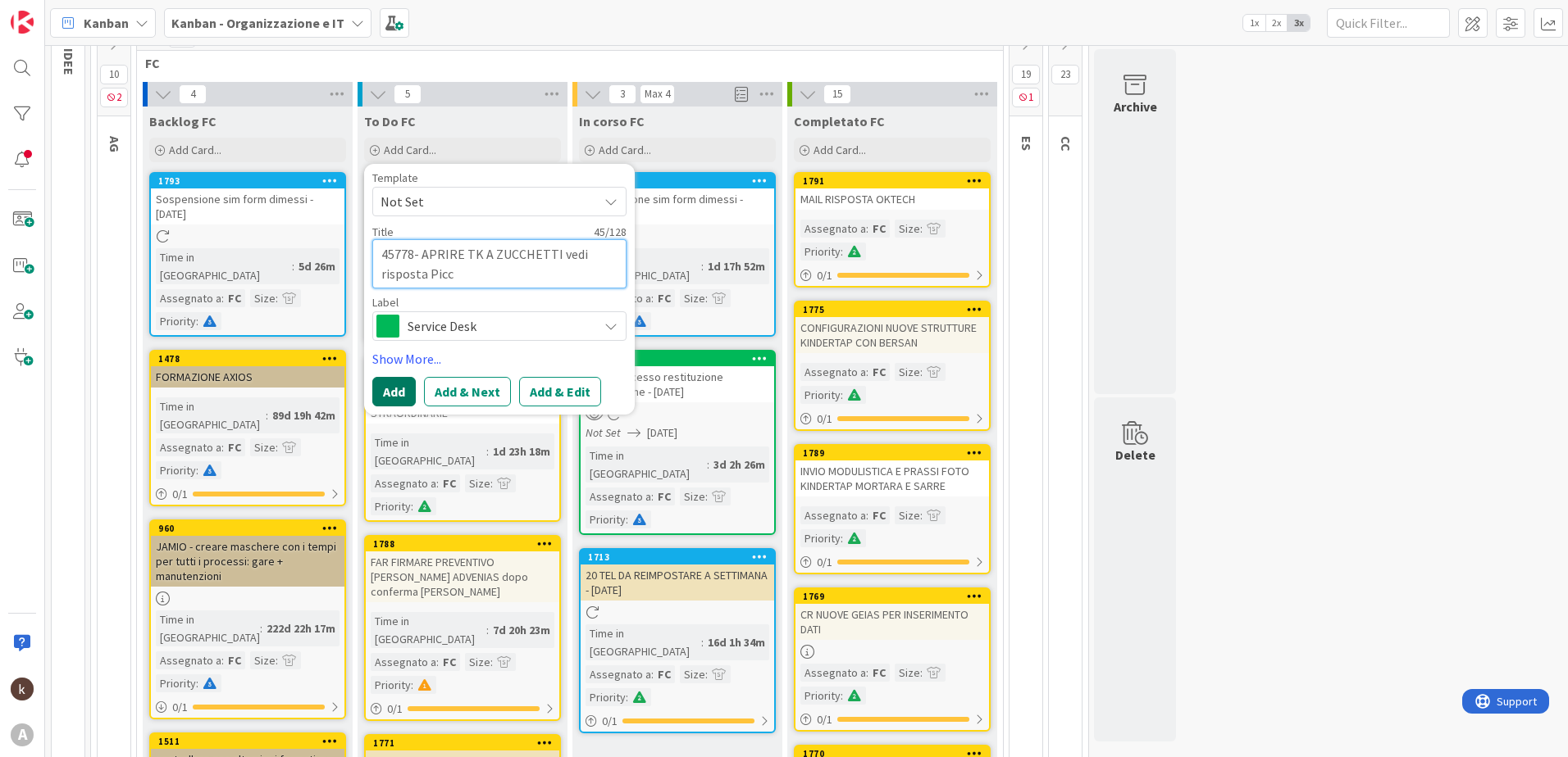
type textarea "x"
type textarea "45778- APRIRE TK A ZUCCHETTI vedi risposta Picca"
click at [413, 356] on link "Show More..." at bounding box center [499, 358] width 254 height 20
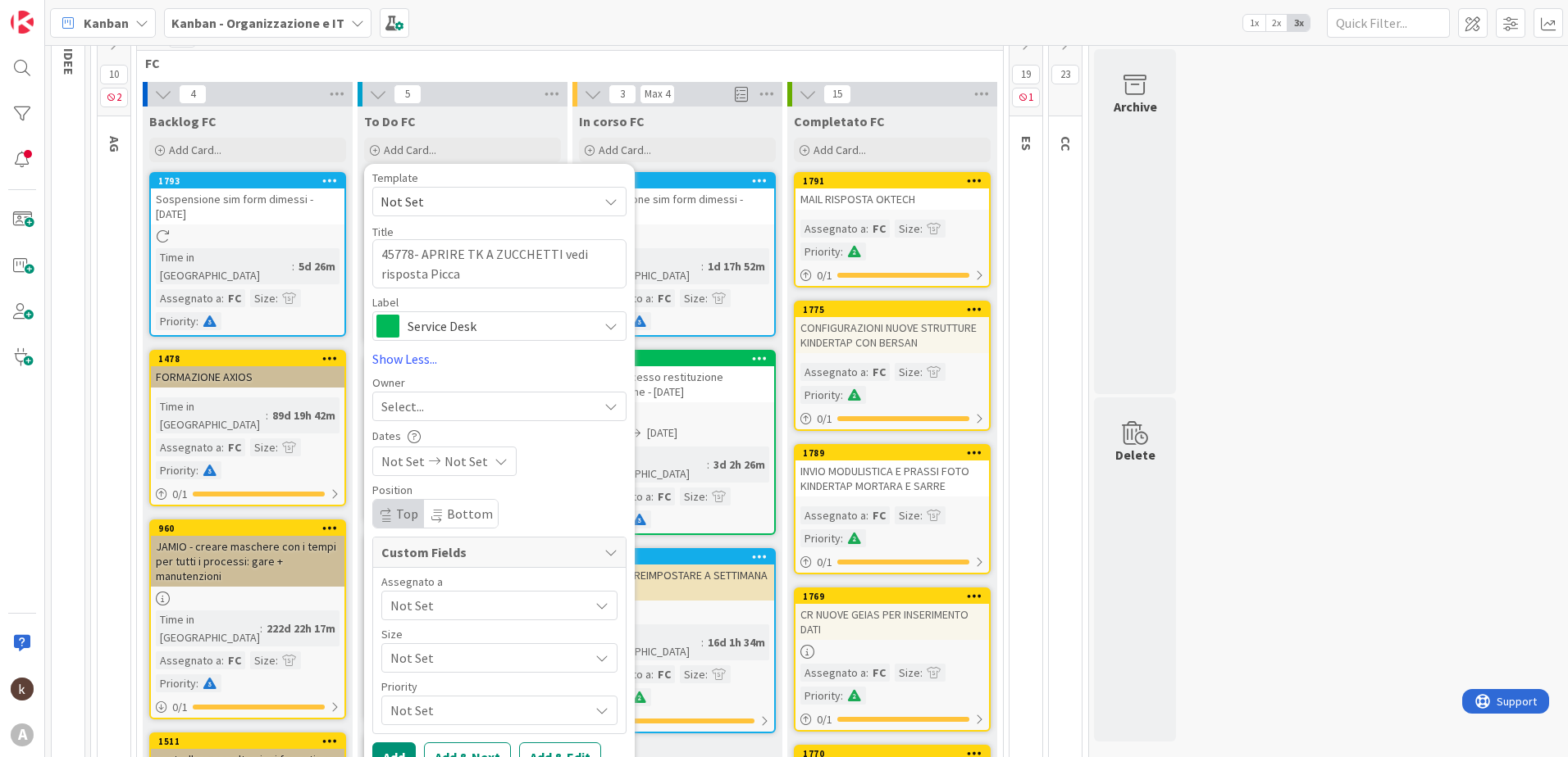
click at [432, 601] on span "Not Set" at bounding box center [489, 606] width 199 height 20
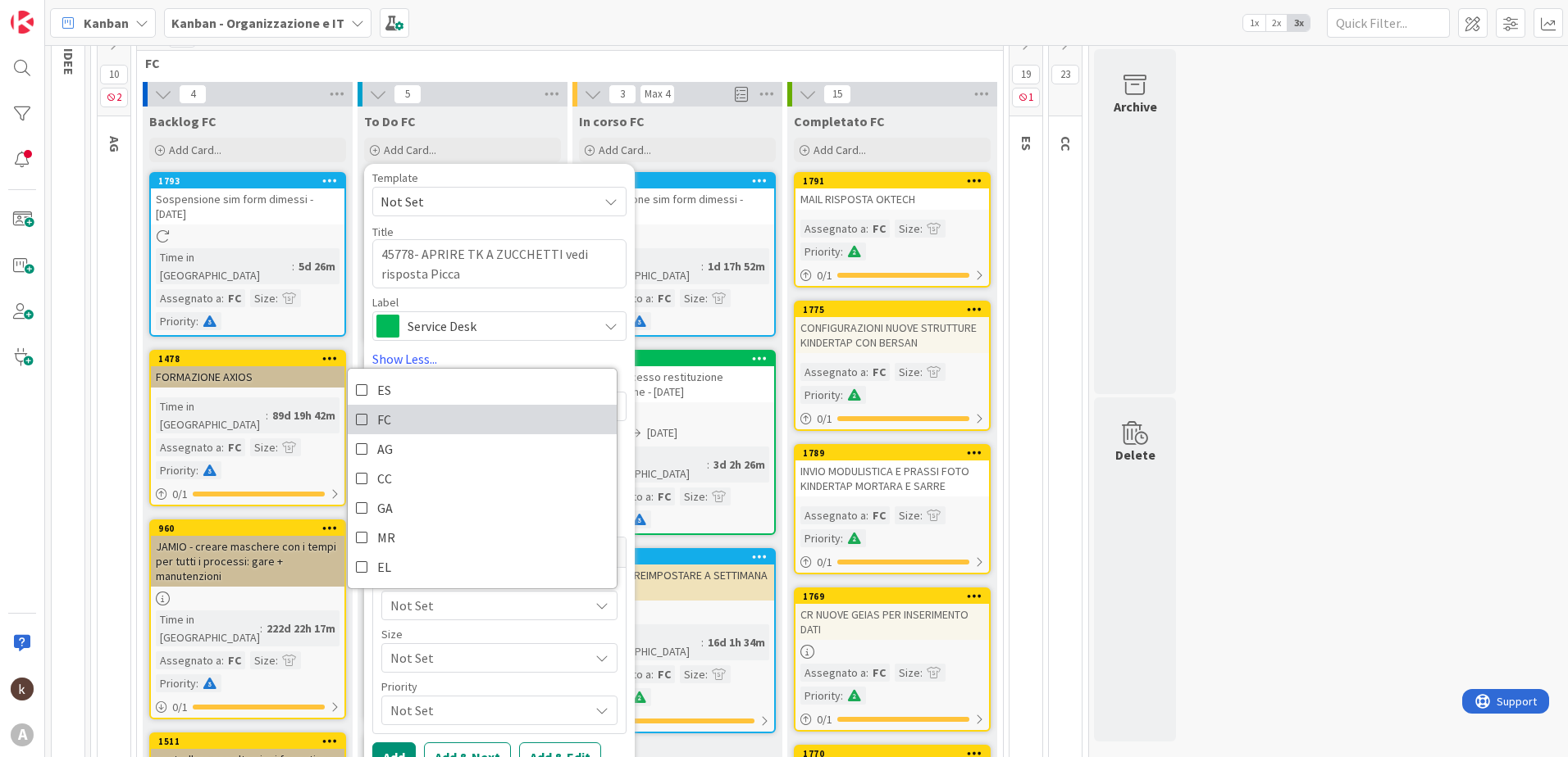
click at [372, 420] on link "FC" at bounding box center [483, 420] width 269 height 30
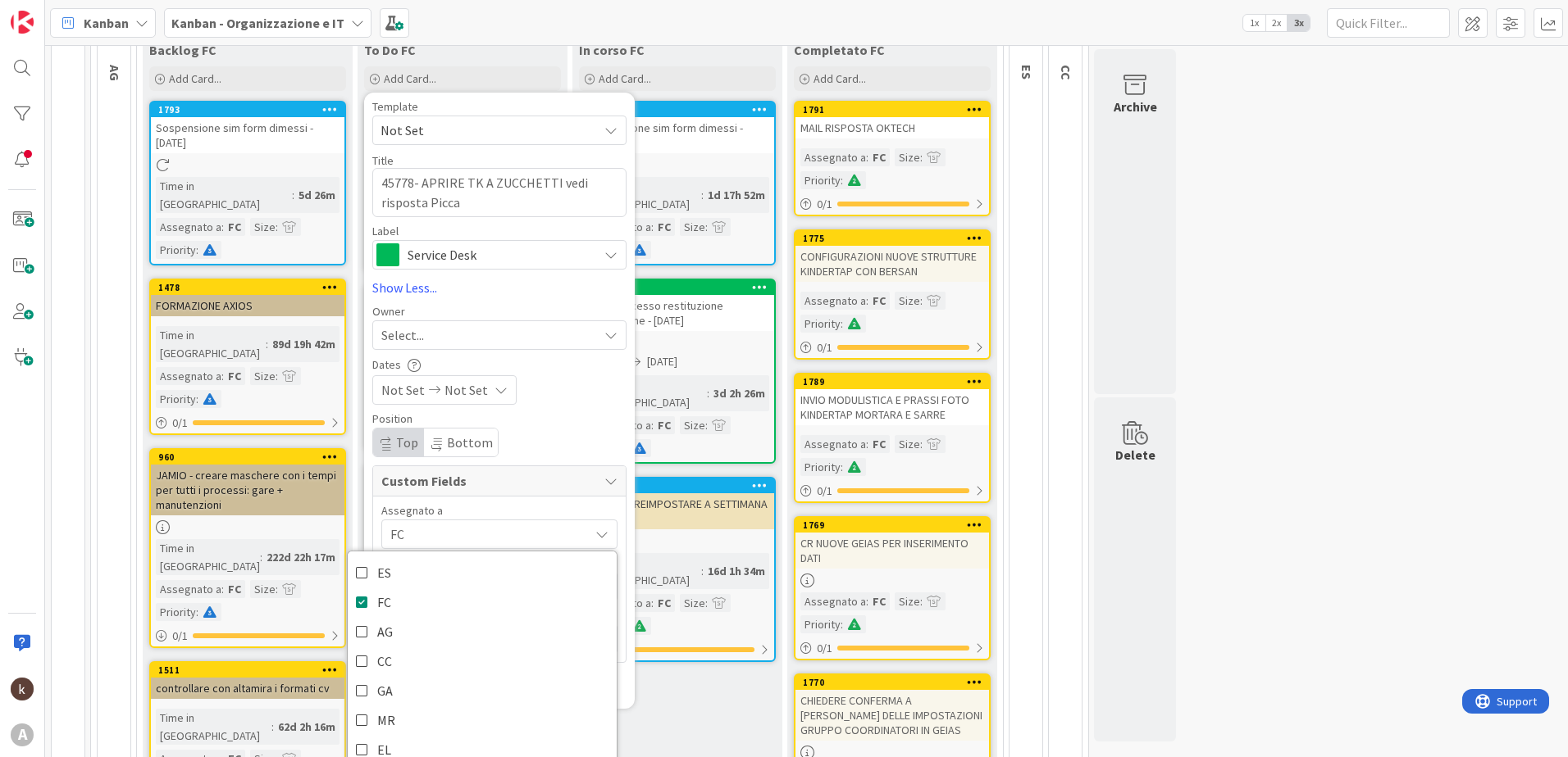
scroll to position [328, 0]
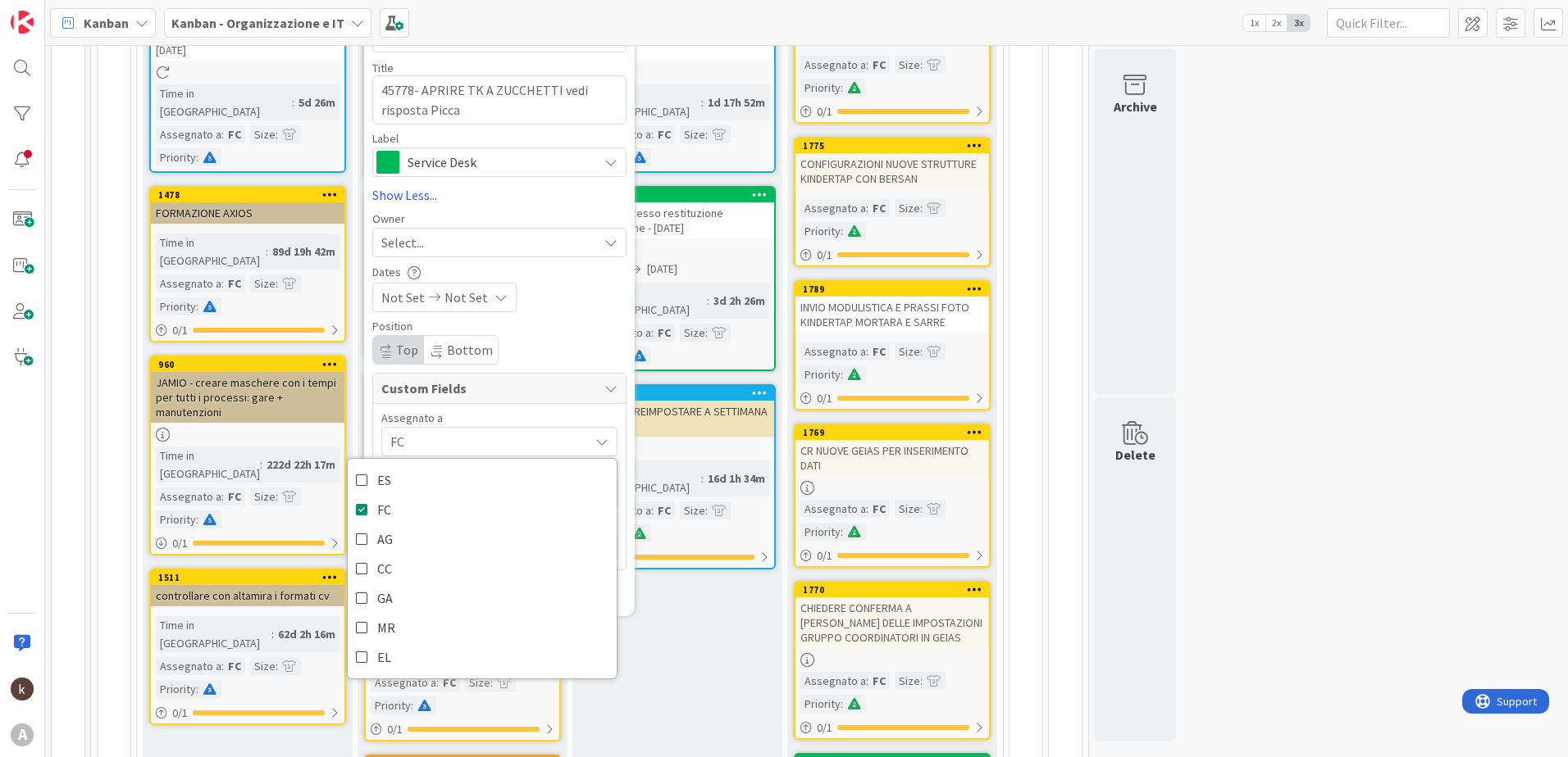
click at [456, 420] on div "Assegnato a" at bounding box center [499, 418] width 236 height 11
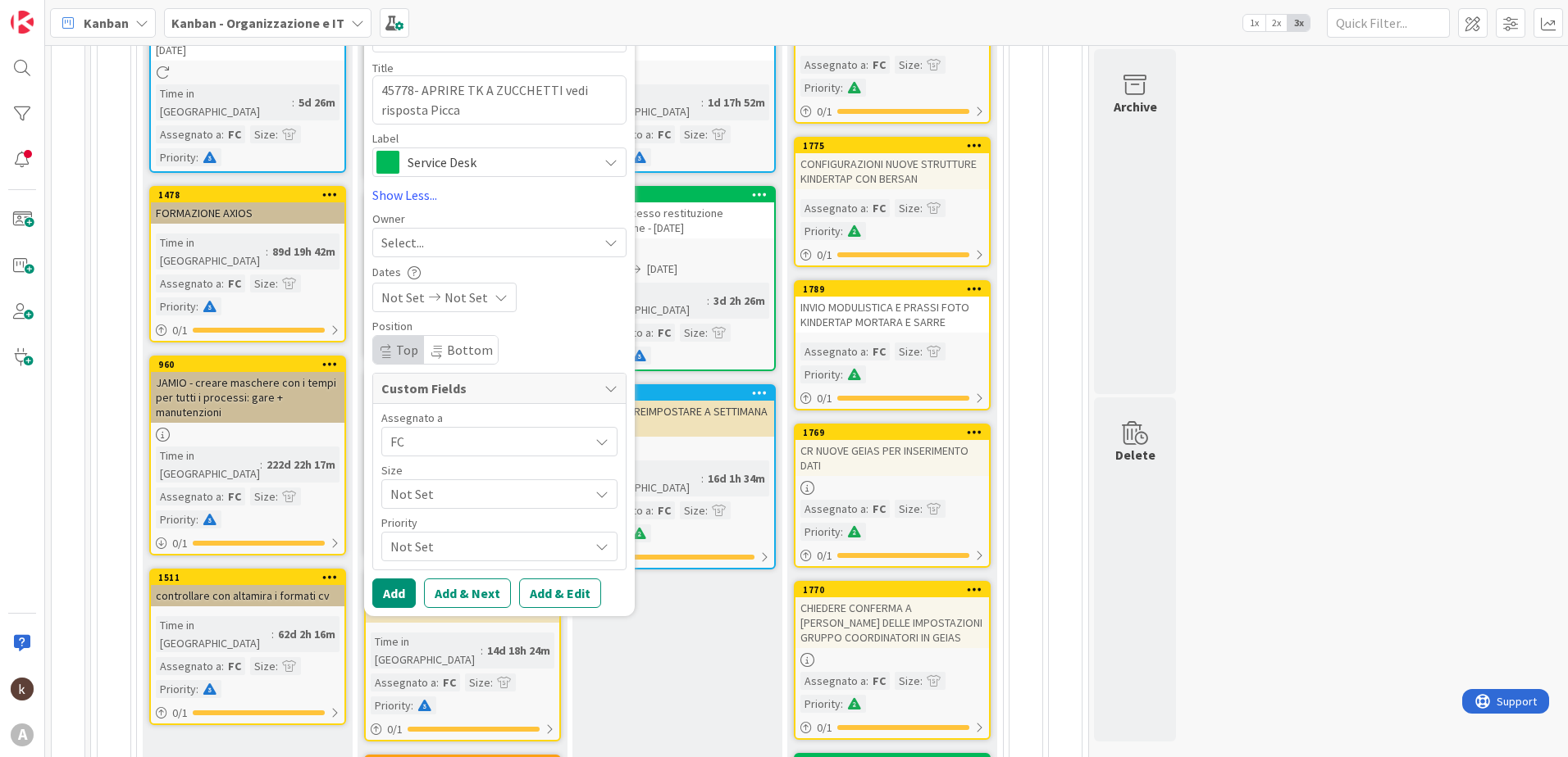
click at [433, 489] on span "Not Set" at bounding box center [485, 494] width 191 height 23
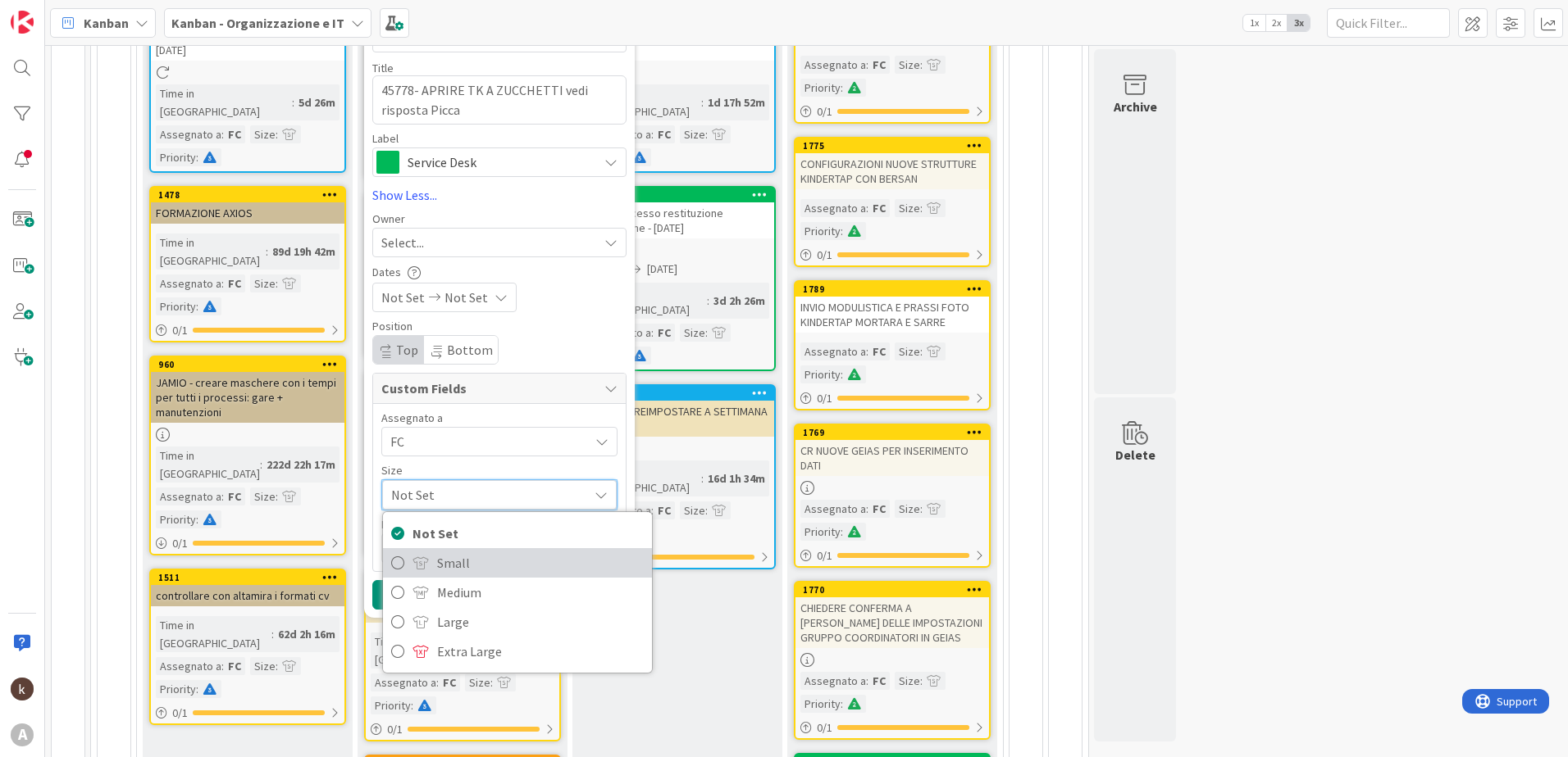
click at [434, 562] on link "Small" at bounding box center [518, 563] width 269 height 30
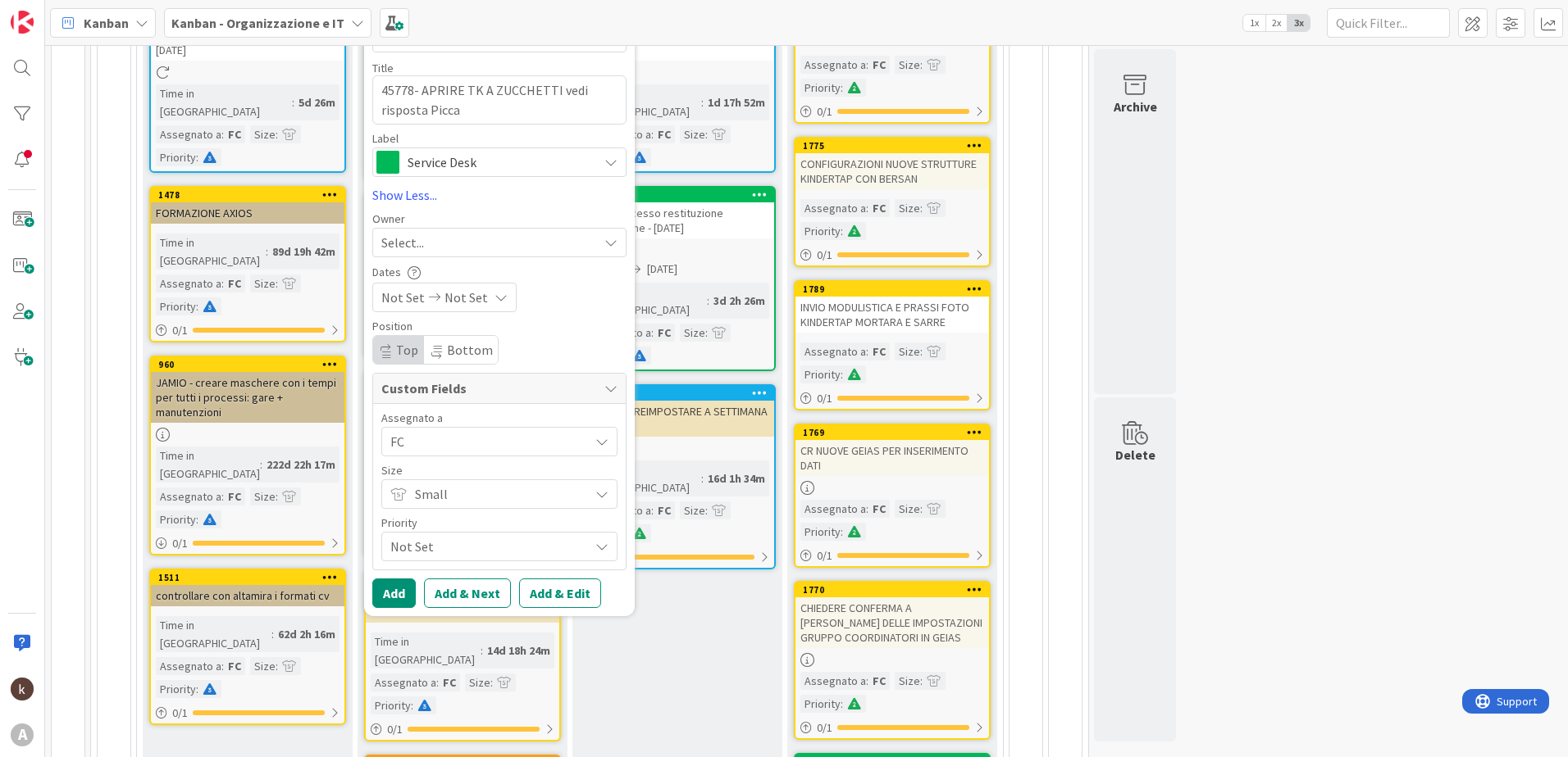
click at [434, 541] on span "Not Set" at bounding box center [485, 546] width 191 height 23
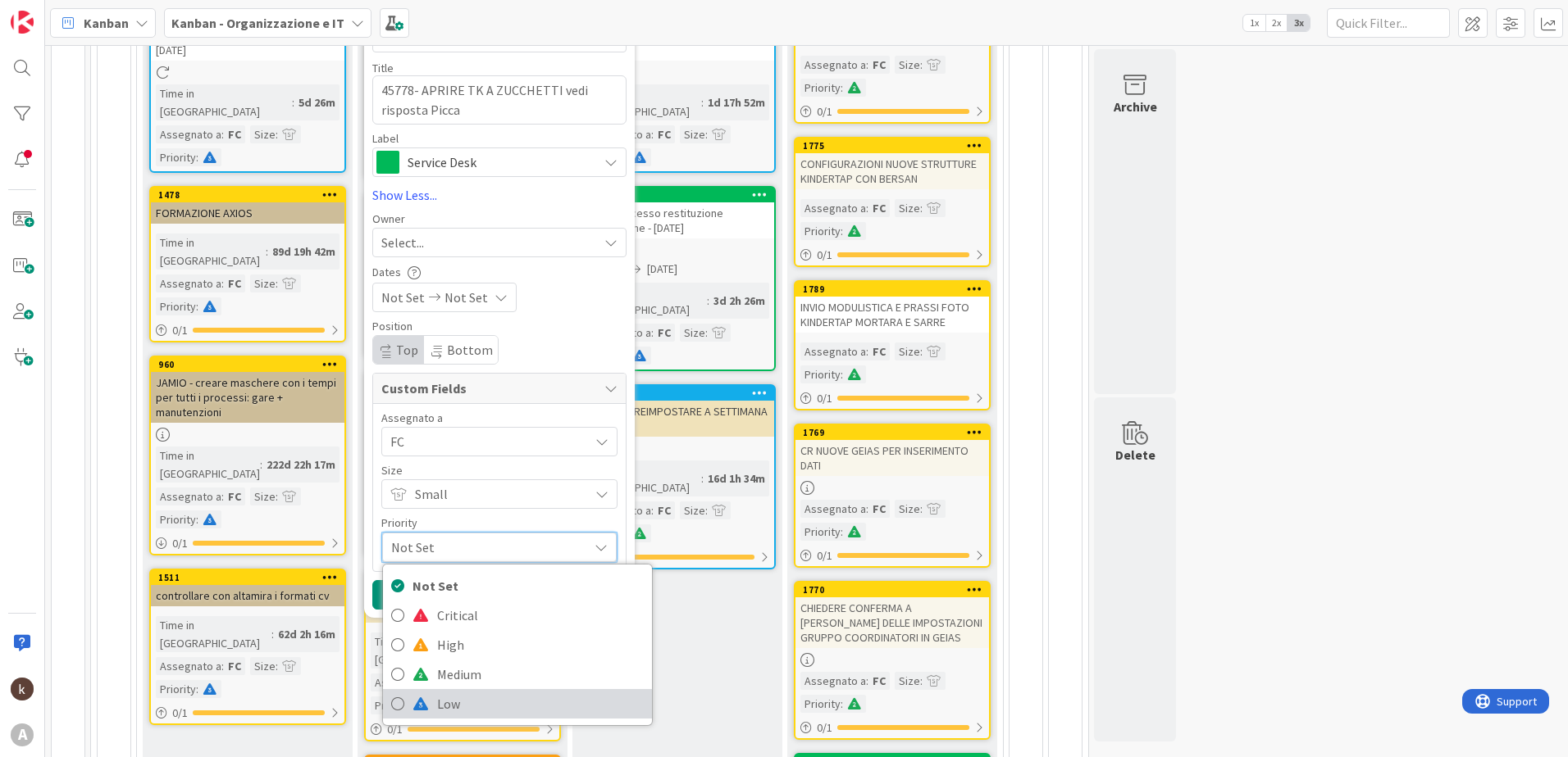
click at [425, 709] on span at bounding box center [421, 704] width 17 height 13
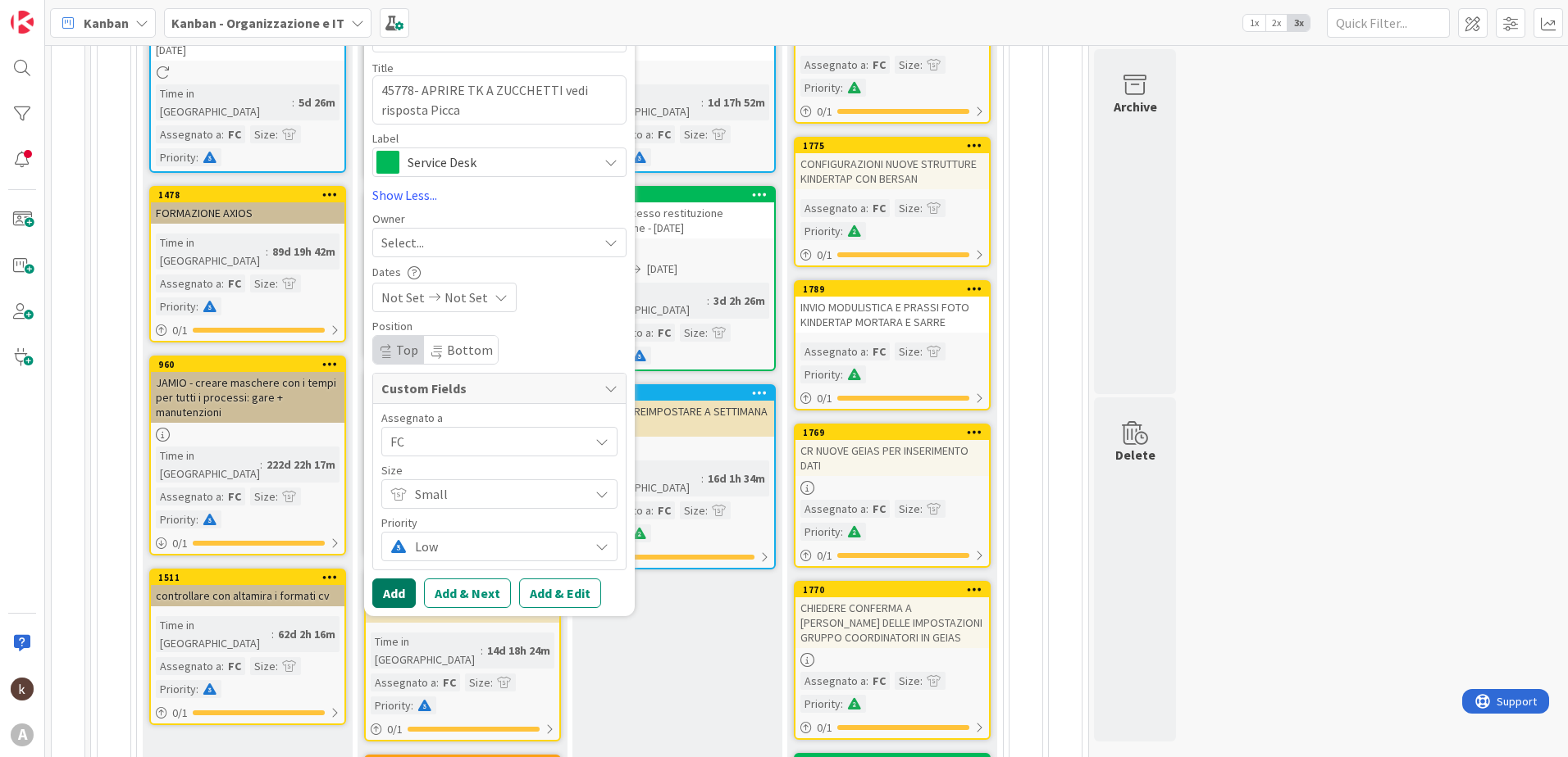
click at [402, 602] on button "Add" at bounding box center [394, 594] width 44 height 30
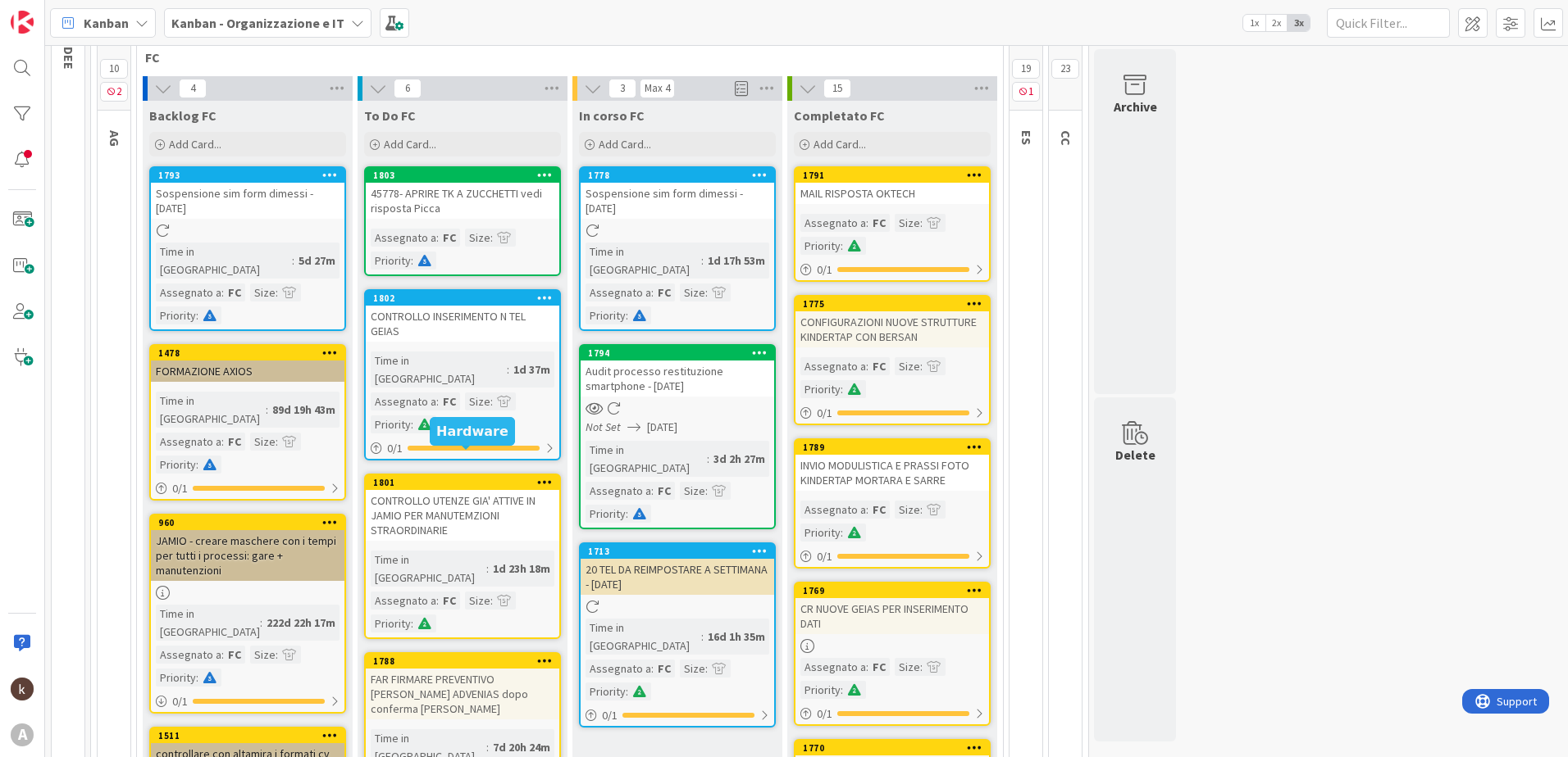
scroll to position [0, 0]
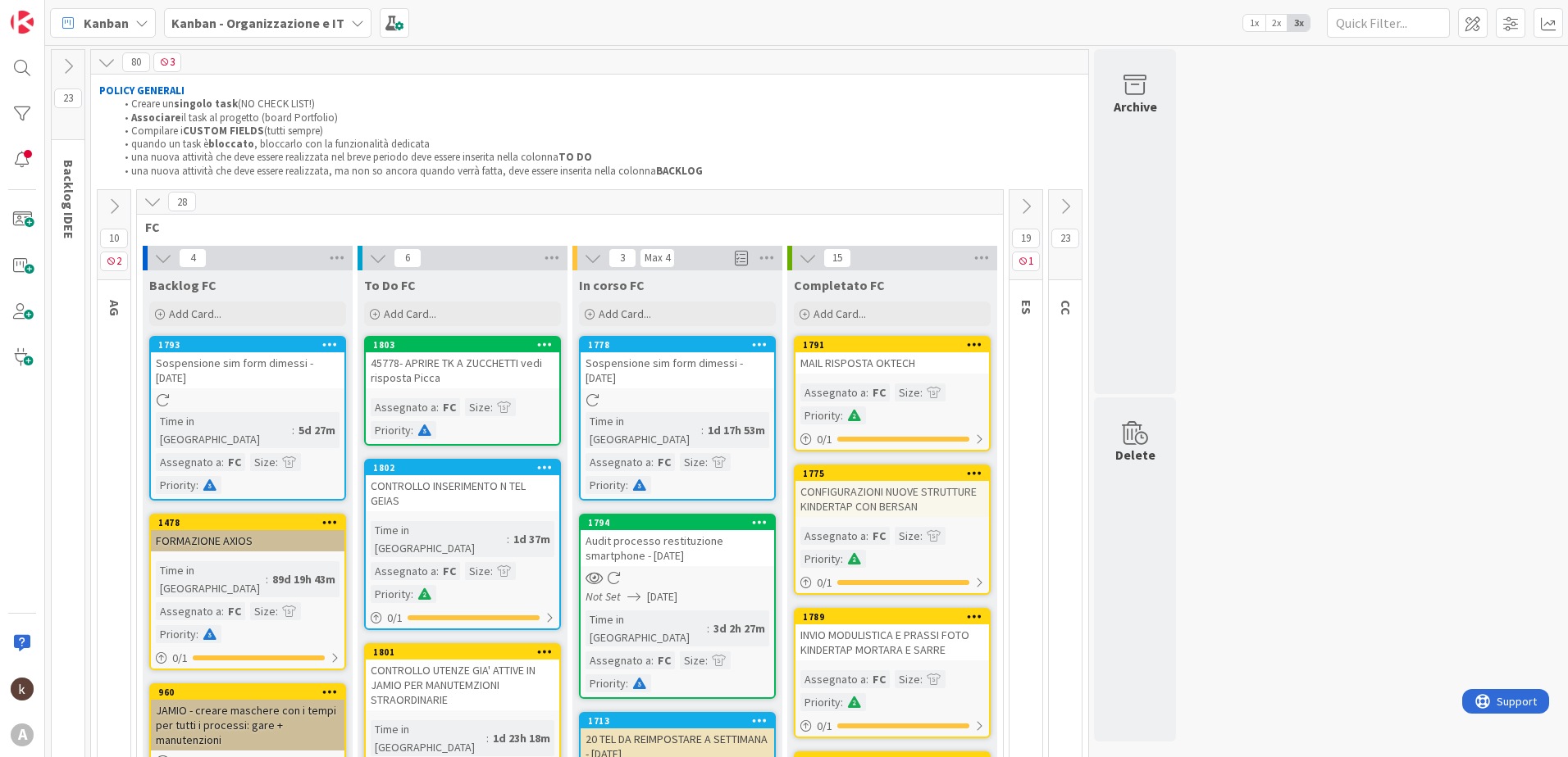
click at [470, 355] on div "45778- APRIRE TK A ZUCCHETTI vedi risposta Picca" at bounding box center [462, 370] width 193 height 36
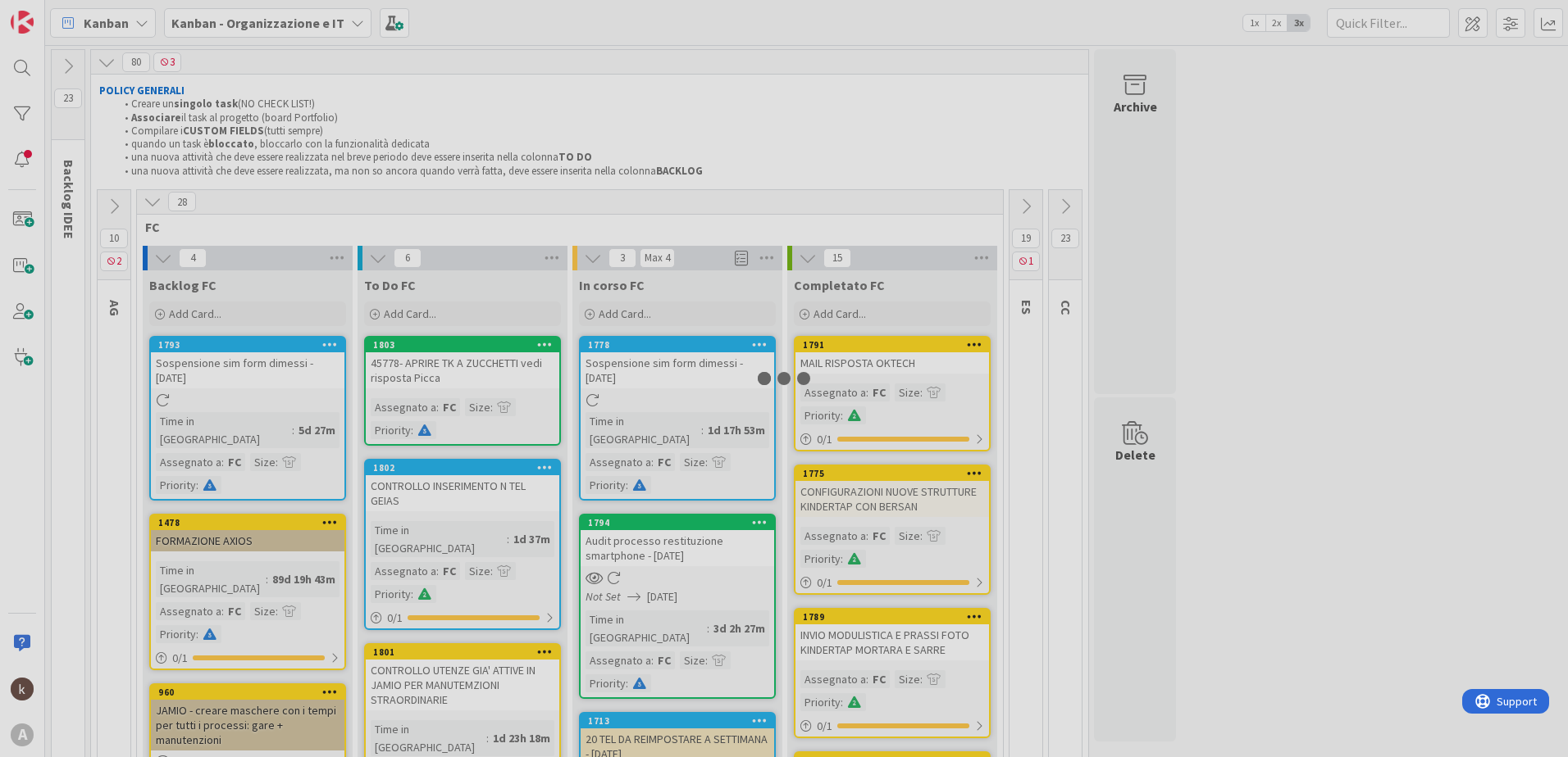
click at [470, 355] on div at bounding box center [784, 378] width 1568 height 757
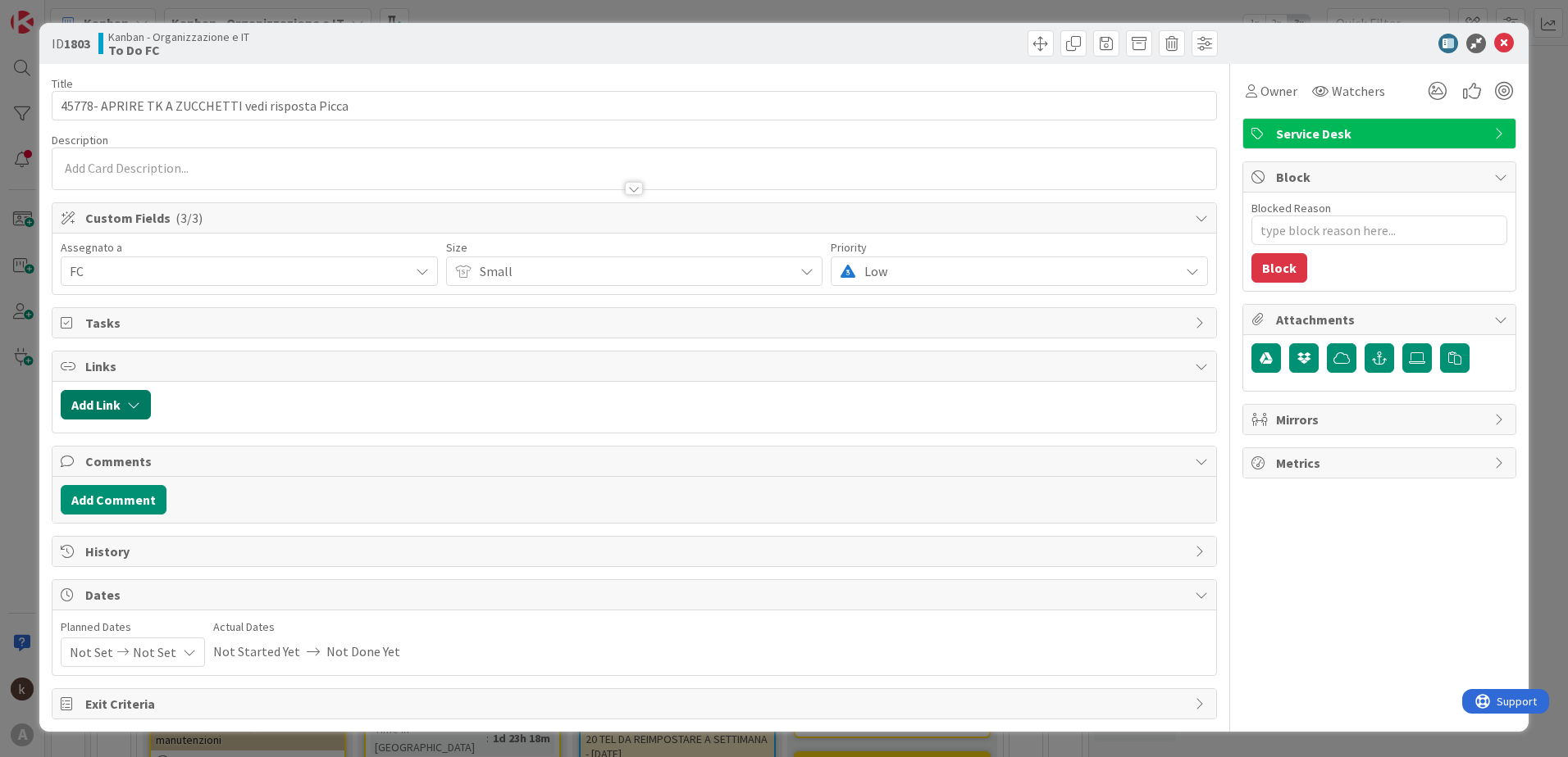
click at [115, 411] on button "Add Link" at bounding box center [105, 405] width 90 height 30
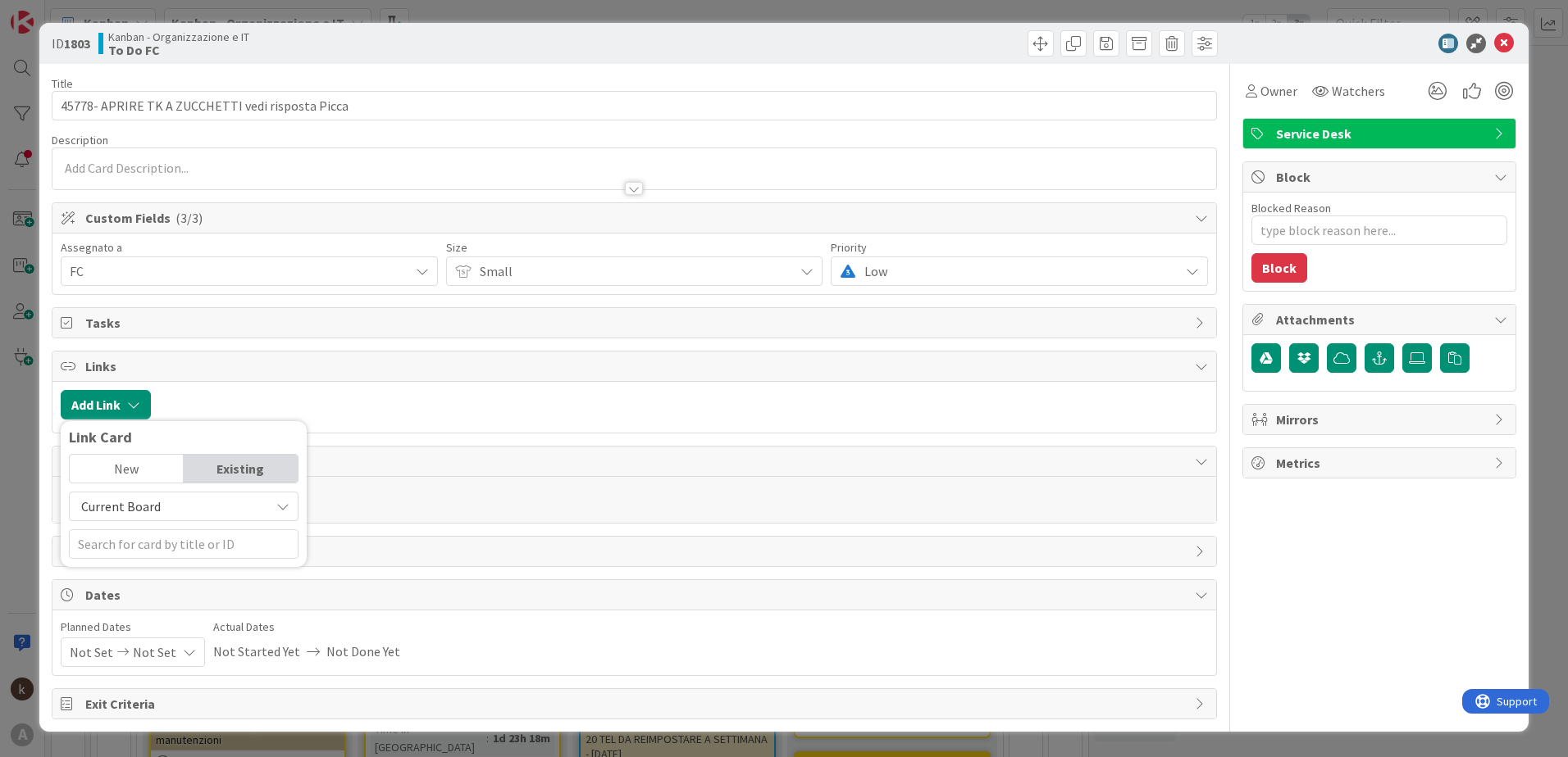
click at [147, 500] on span "Current Board" at bounding box center [121, 506] width 80 height 17
click at [144, 571] on span "All Boards" at bounding box center [192, 574] width 228 height 24
click at [133, 545] on input "text" at bounding box center [184, 545] width 230 height 30
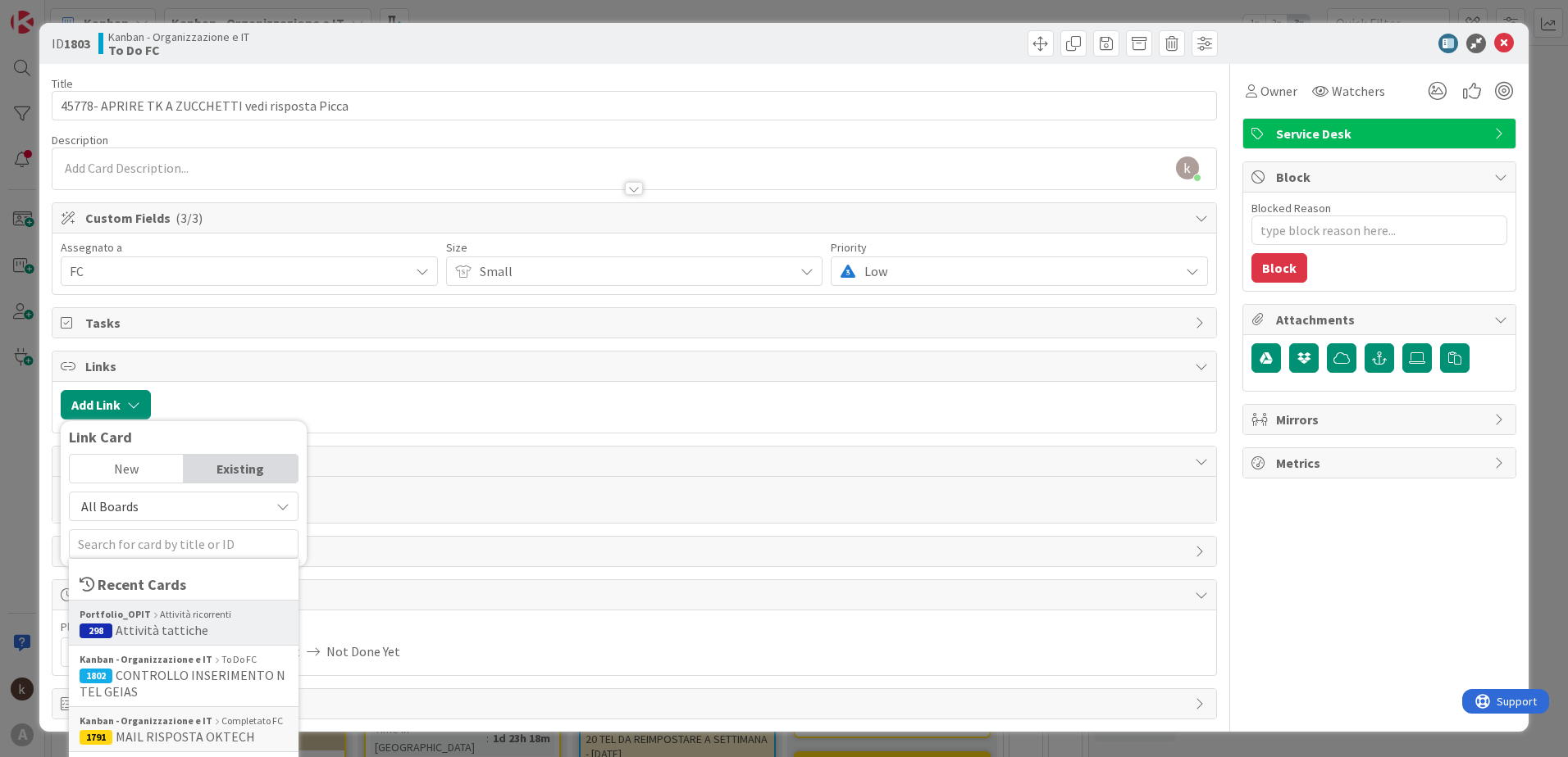
click at [141, 633] on span "Attività tattiche" at bounding box center [162, 630] width 93 height 17
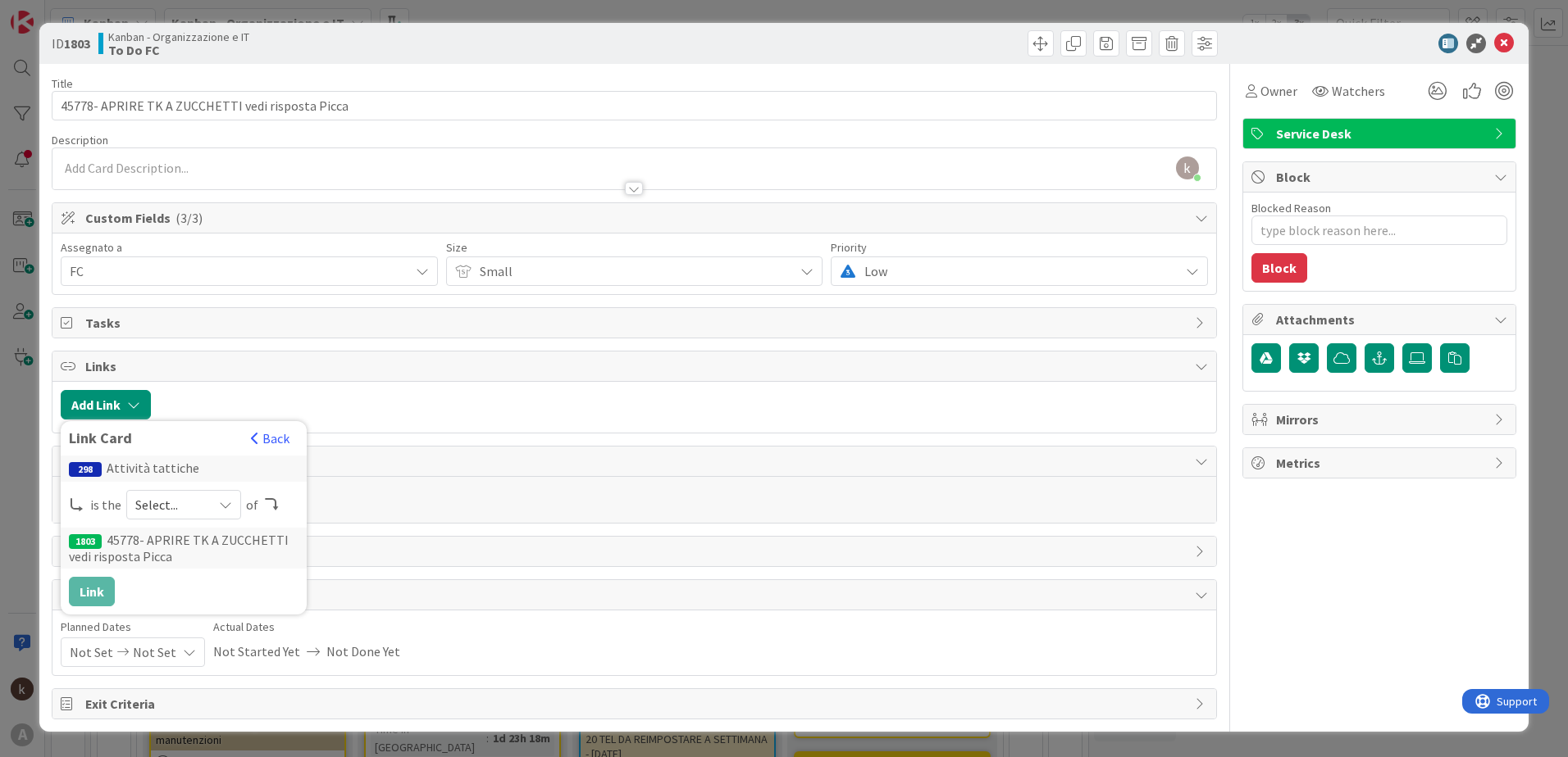
click at [214, 505] on div "Select..." at bounding box center [183, 505] width 115 height 30
click at [182, 545] on span "parent" at bounding box center [270, 544] width 185 height 24
click at [85, 588] on button "Link" at bounding box center [92, 592] width 46 height 30
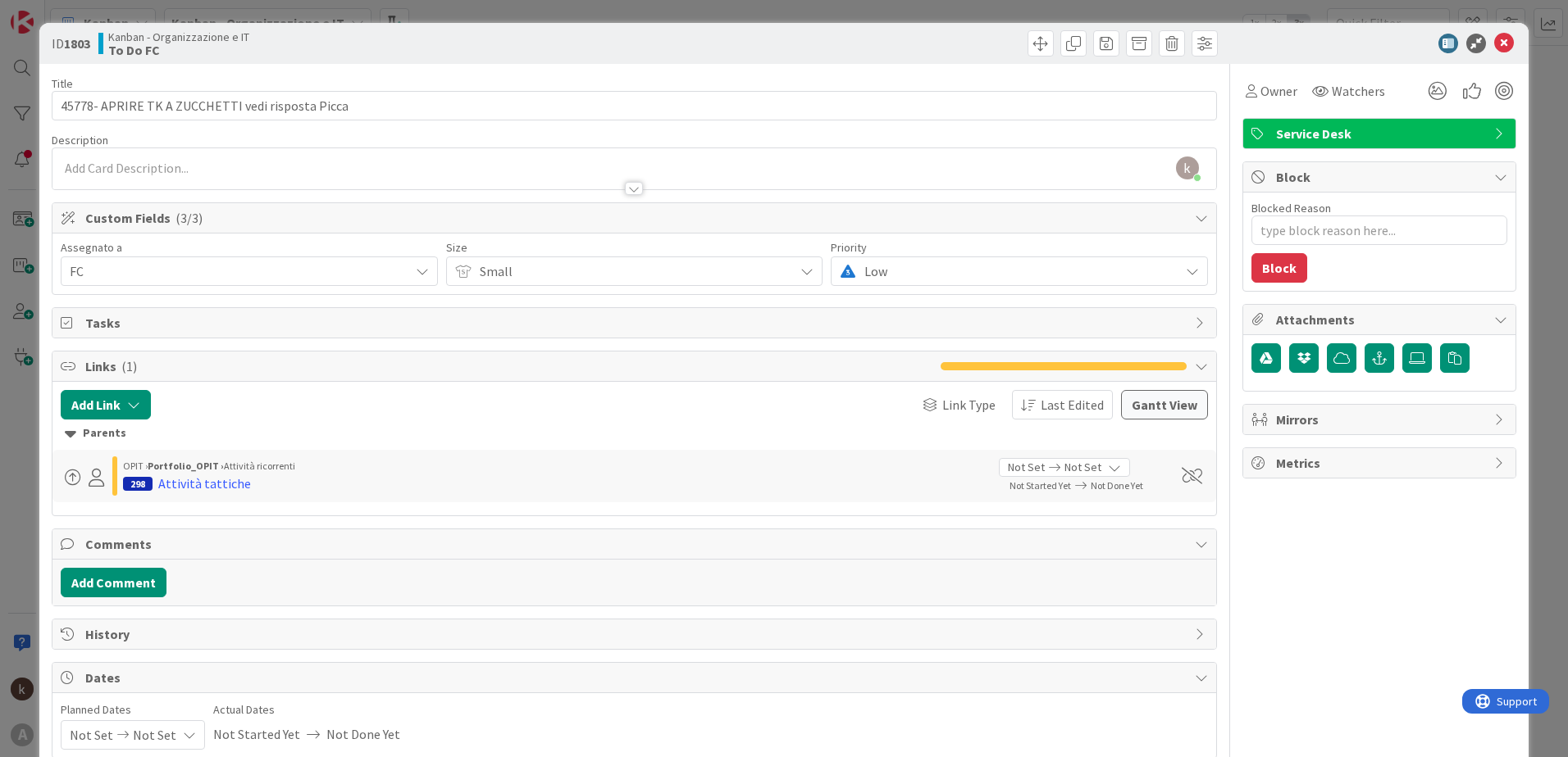
type textarea "x"
click at [1494, 44] on icon at bounding box center [1503, 43] width 20 height 20
